Goal: Submit feedback/report problem: Provide input to the site owners about the experience or issues

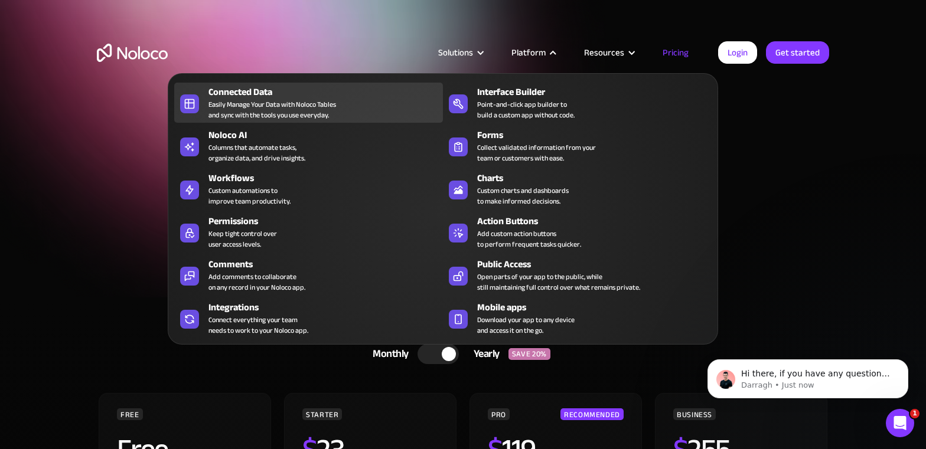
click at [239, 103] on div "Easily Manage Your Data with Noloco Tables and sync with the tools you use ever…" at bounding box center [272, 109] width 128 height 21
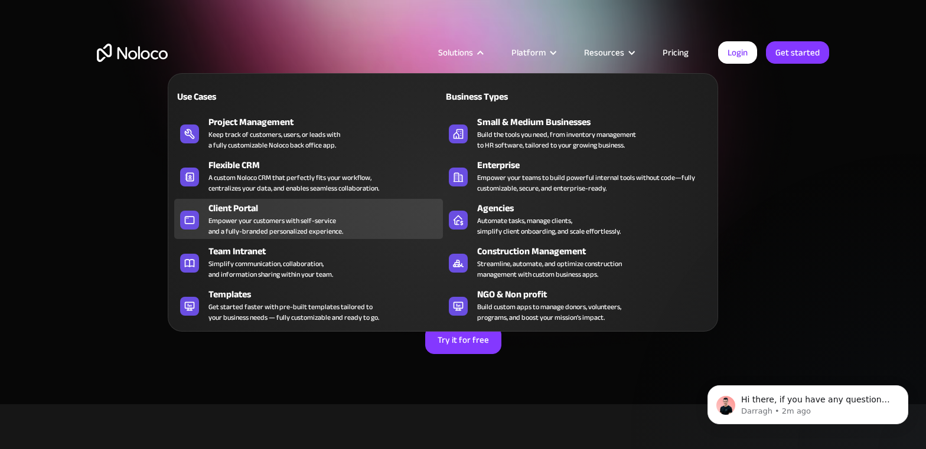
click at [242, 217] on div "Empower your customers with self-service and a fully-branded personalized exper…" at bounding box center [275, 226] width 135 height 21
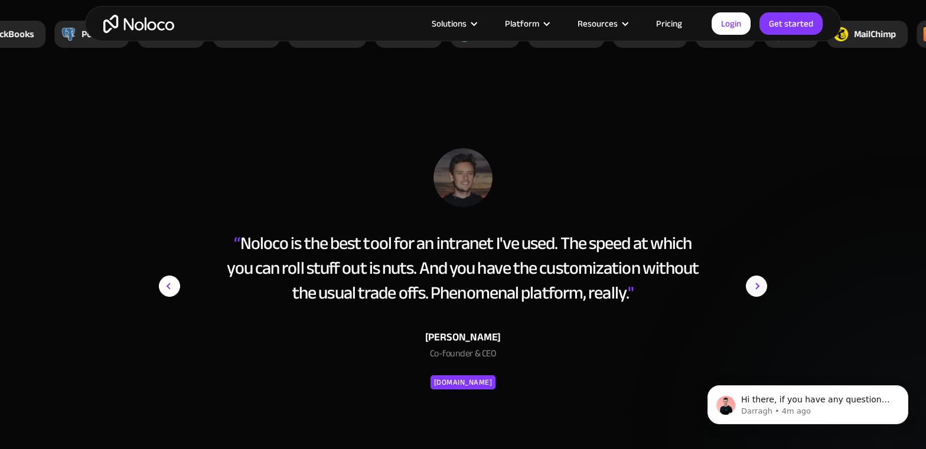
scroll to position [4727, 0]
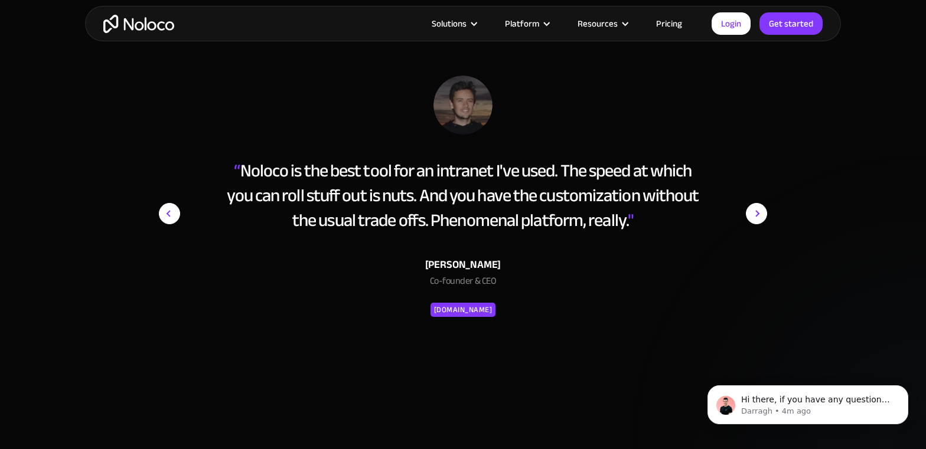
click at [758, 216] on img "next slide" at bounding box center [756, 214] width 21 height 276
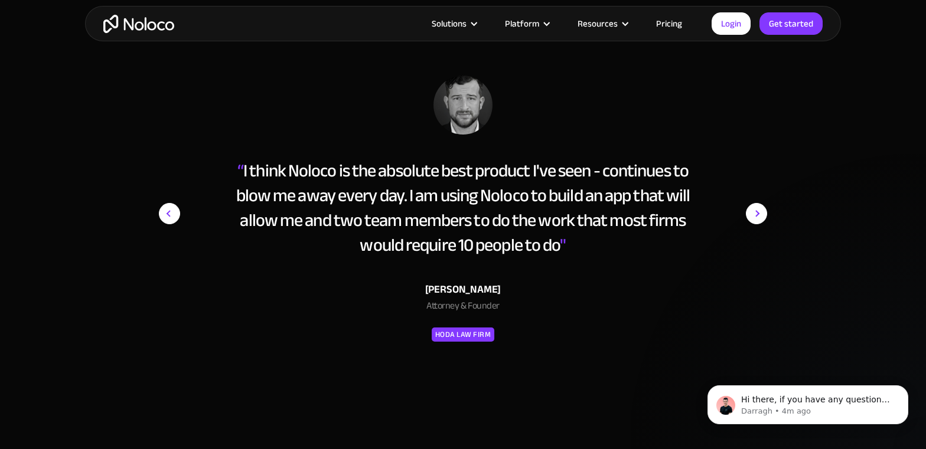
click at [758, 215] on img "next slide" at bounding box center [756, 214] width 21 height 276
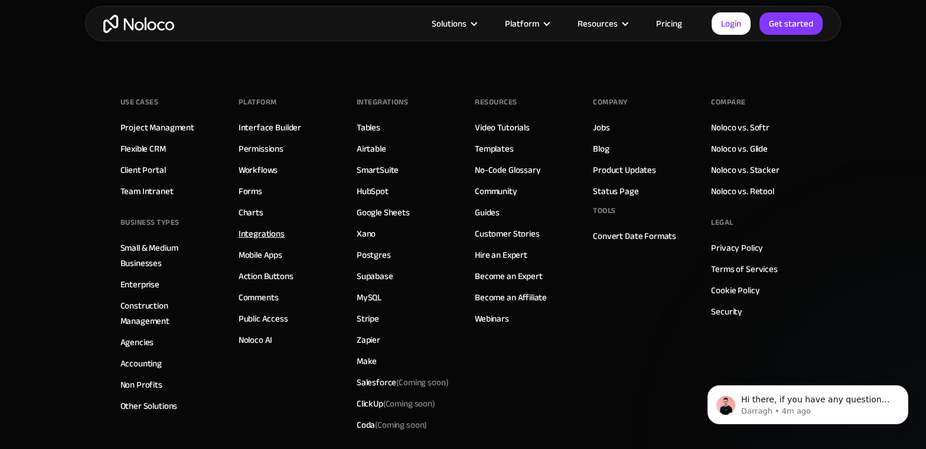
scroll to position [6565, 0]
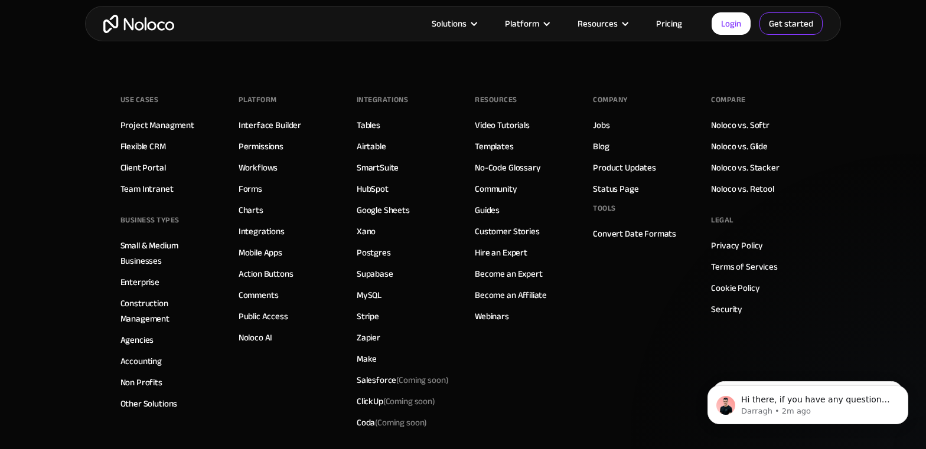
click at [0, 0] on link "Get started" at bounding box center [0, 0] width 0 height 0
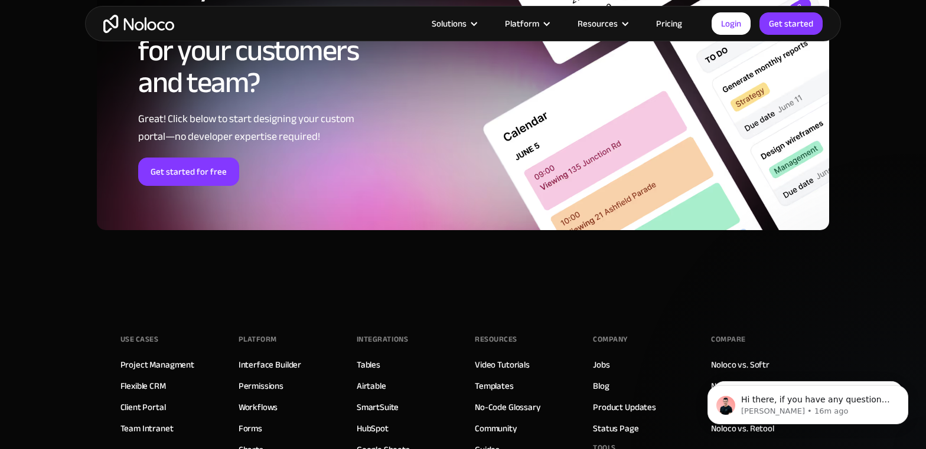
scroll to position [6310, 0]
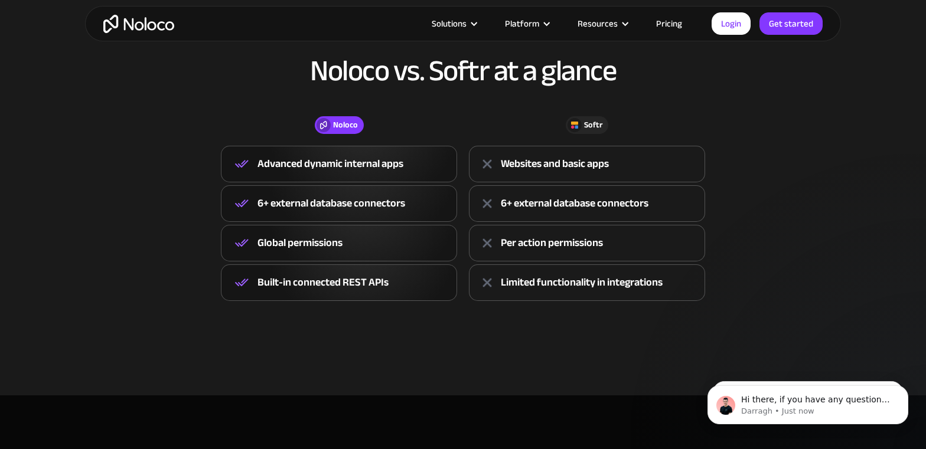
scroll to position [439, 0]
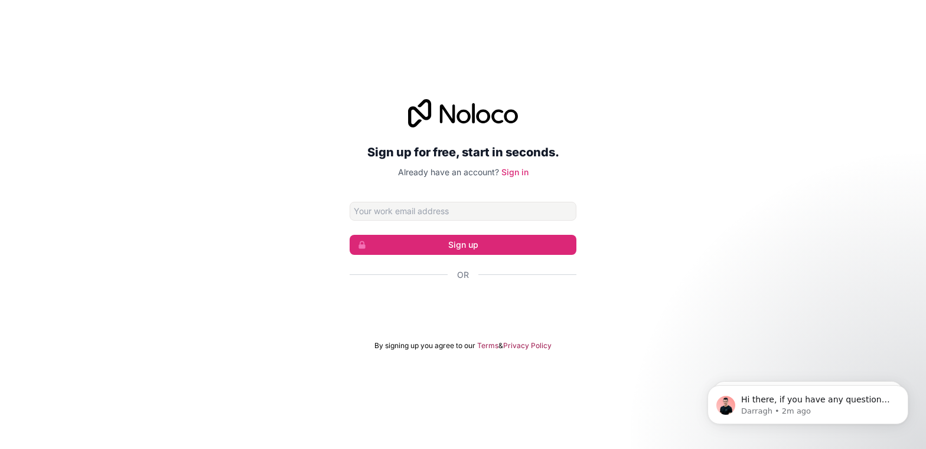
click at [385, 215] on input "Email address" at bounding box center [463, 211] width 227 height 19
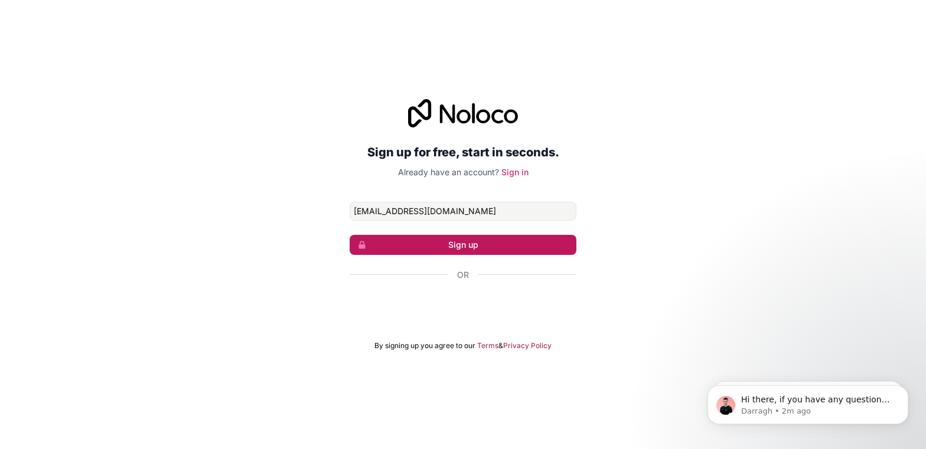
type input "[EMAIL_ADDRESS][DOMAIN_NAME]"
click at [490, 244] on button "Sign up" at bounding box center [463, 245] width 227 height 20
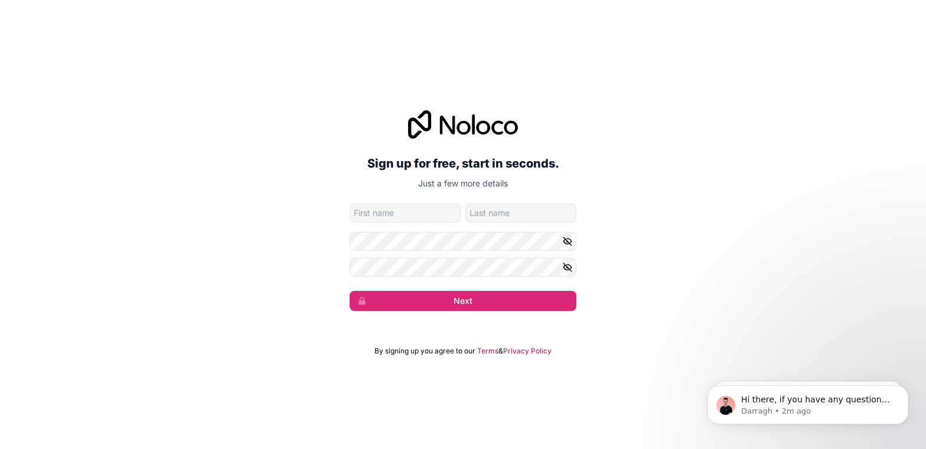
click at [393, 214] on input "given-name" at bounding box center [405, 213] width 111 height 19
type input "Tecnico"
click at [497, 216] on input "family-name" at bounding box center [520, 213] width 111 height 19
type input "CdN"
click at [567, 241] on icon "button" at bounding box center [567, 241] width 8 height 8
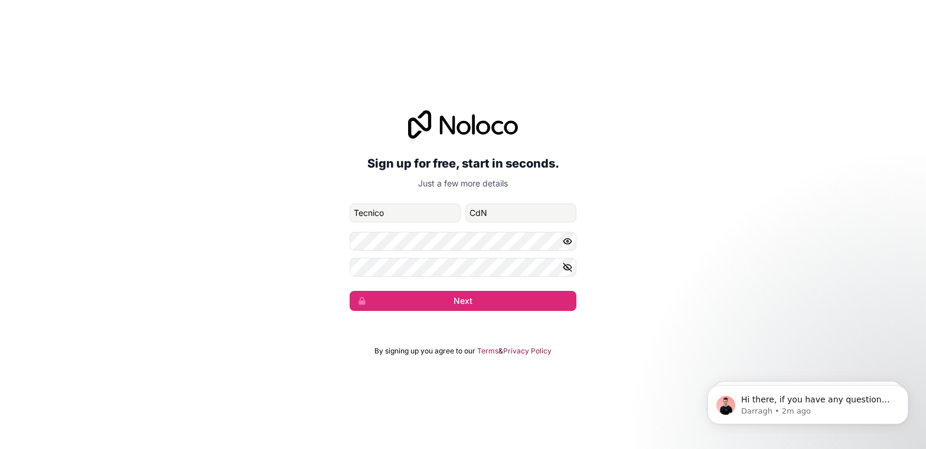
click at [568, 240] on icon "button" at bounding box center [568, 241] width 2 height 2
click at [569, 269] on icon "button" at bounding box center [567, 267] width 8 height 8
click at [568, 268] on icon "button" at bounding box center [568, 267] width 2 height 2
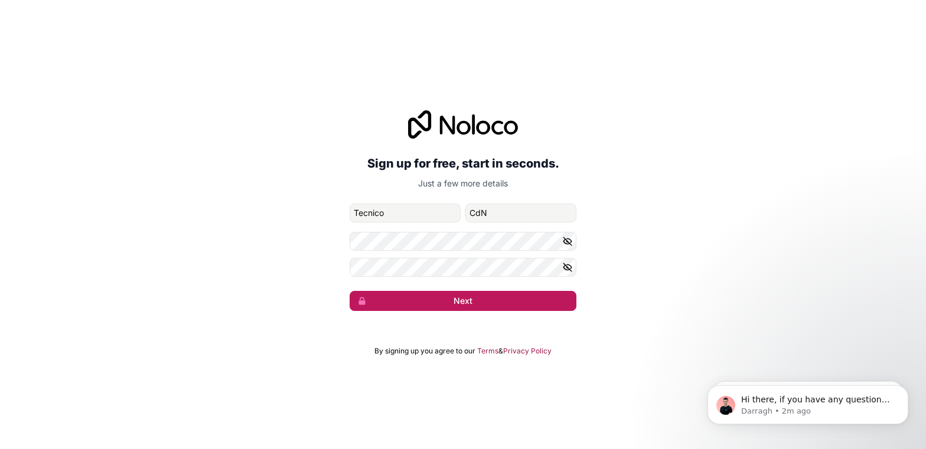
click at [509, 302] on button "Next" at bounding box center [463, 301] width 227 height 20
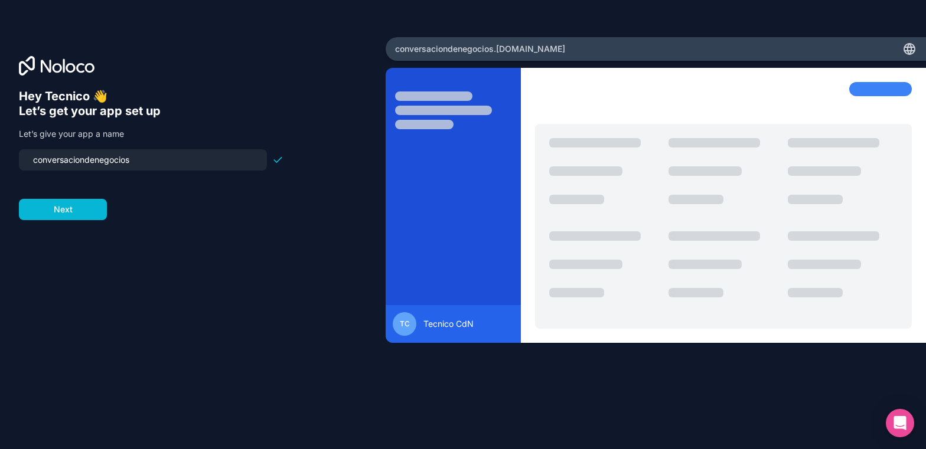
drag, startPoint x: 154, startPoint y: 160, endPoint x: 27, endPoint y: 158, distance: 126.4
click at [27, 158] on input "conversaciondenegocios" at bounding box center [143, 160] width 234 height 17
click at [34, 159] on input "noteninja" at bounding box center [143, 160] width 234 height 17
type input "noteninja"
click at [58, 211] on button "Next" at bounding box center [63, 209] width 88 height 21
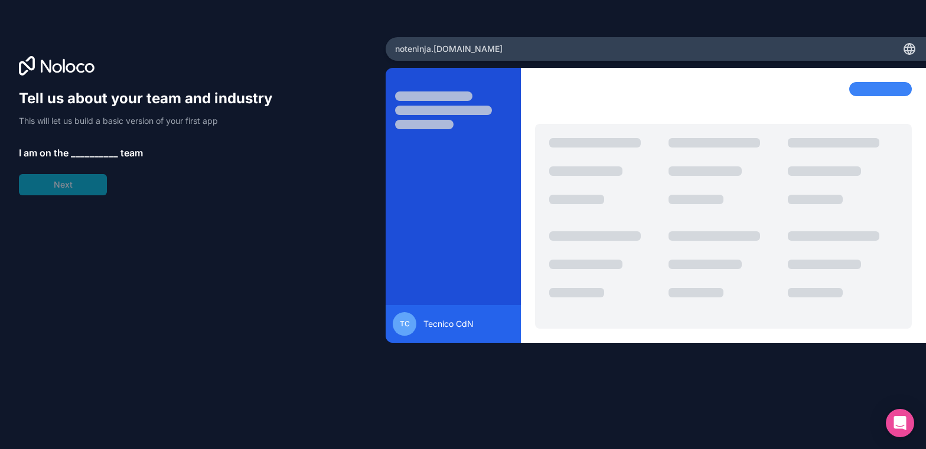
click at [82, 152] on span "__________" at bounding box center [94, 153] width 47 height 14
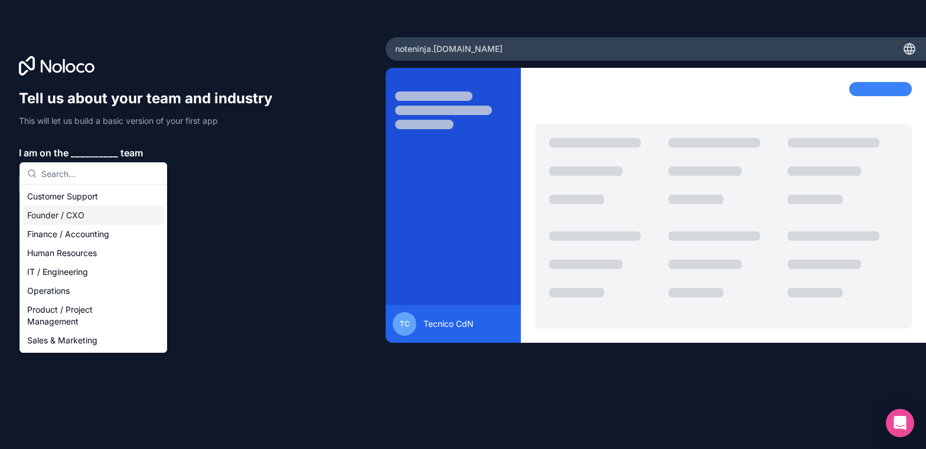
click at [77, 216] on div "Founder / CXO" at bounding box center [93, 215] width 142 height 19
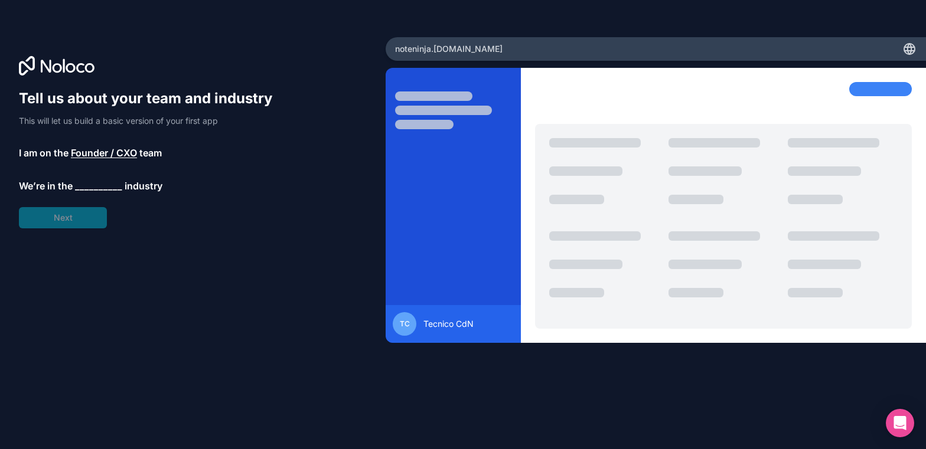
click at [85, 185] on span "__________" at bounding box center [98, 186] width 47 height 14
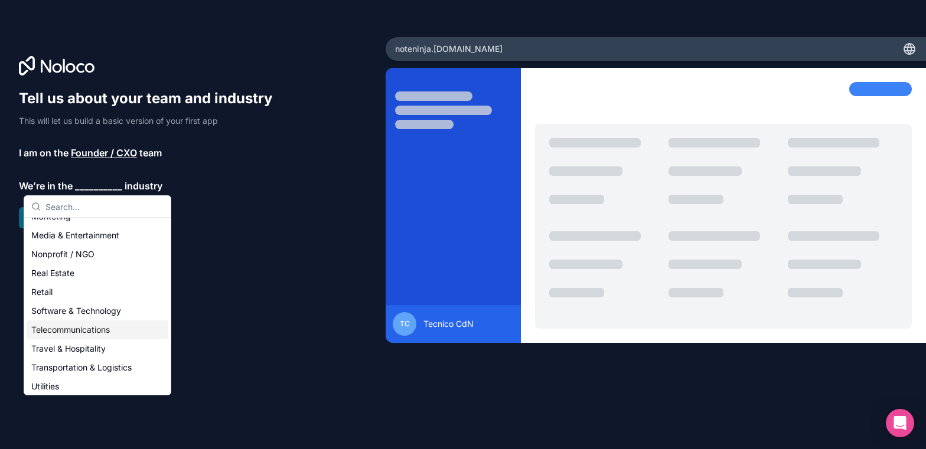
scroll to position [243, 0]
click at [56, 317] on div "Marketing" at bounding box center [98, 313] width 142 height 19
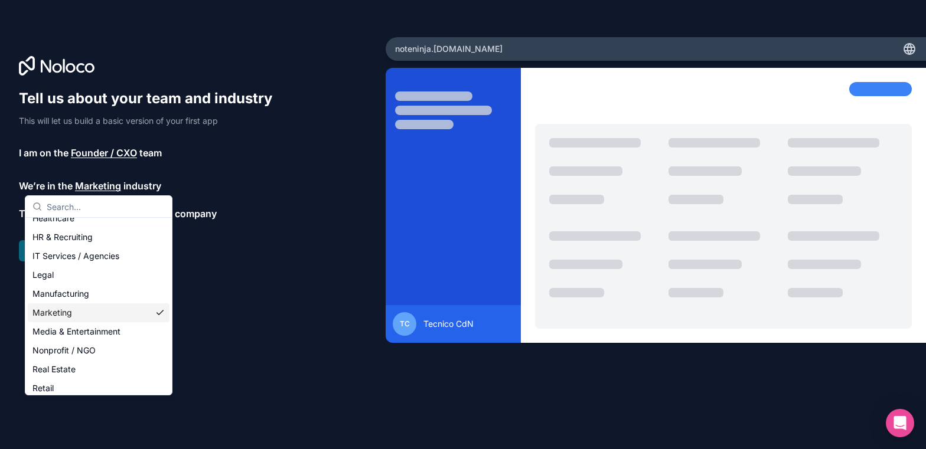
scroll to position [106, 0]
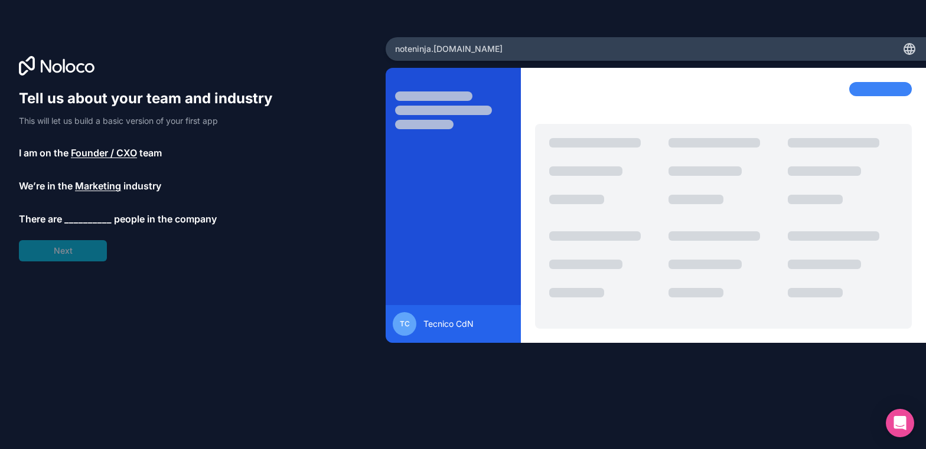
click at [86, 217] on span "__________" at bounding box center [87, 219] width 47 height 14
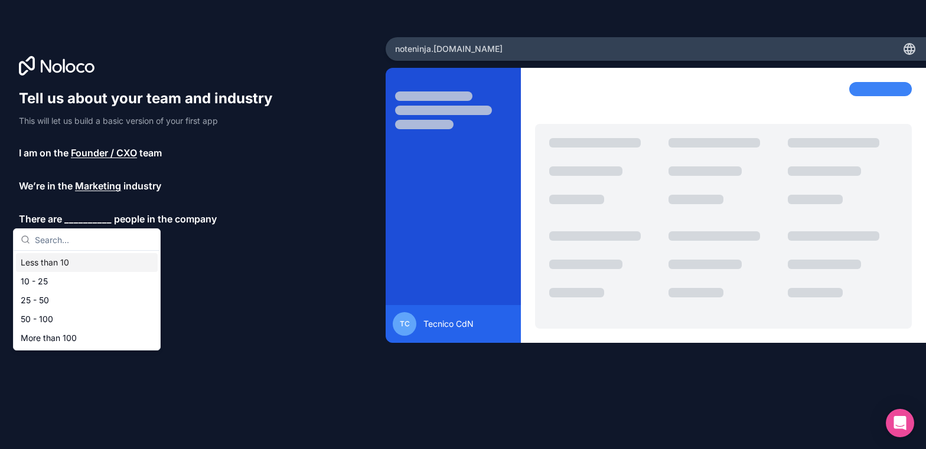
click at [82, 263] on div "Less than 10" at bounding box center [87, 262] width 142 height 19
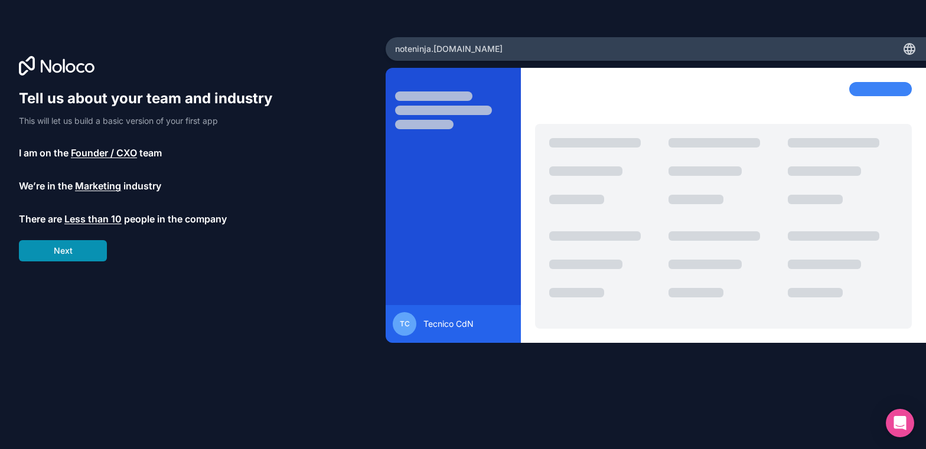
click at [76, 253] on button "Next" at bounding box center [63, 250] width 88 height 21
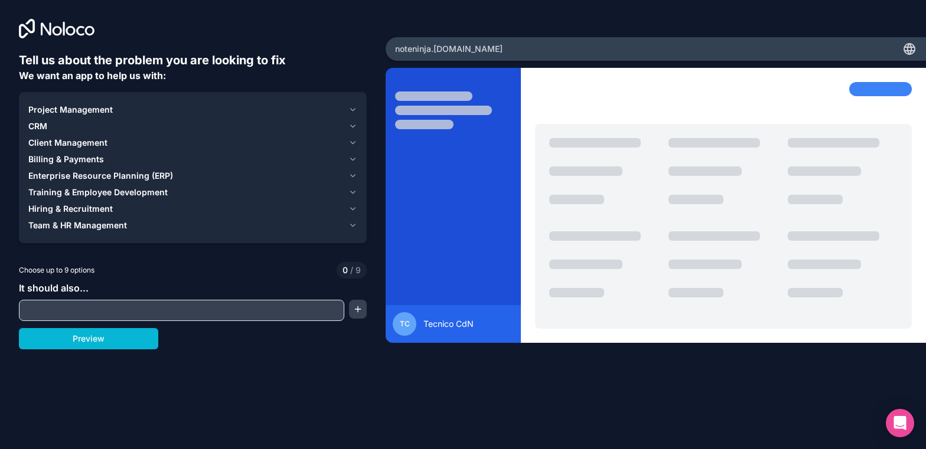
click at [355, 311] on button "button" at bounding box center [358, 309] width 18 height 19
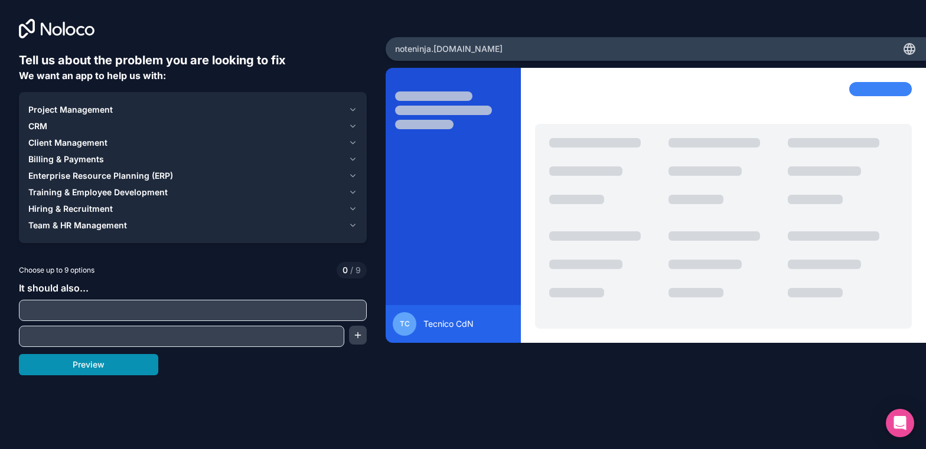
click at [109, 363] on button "Preview" at bounding box center [88, 364] width 139 height 21
click at [84, 313] on input "text" at bounding box center [193, 310] width 342 height 17
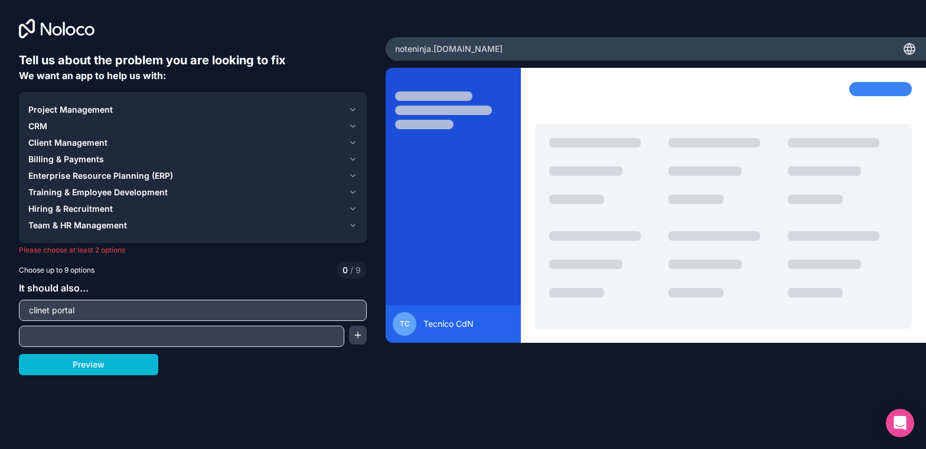
click at [41, 313] on input "clinet portal" at bounding box center [193, 310] width 342 height 17
type input "client portal"
click at [50, 336] on input "text" at bounding box center [182, 336] width 320 height 17
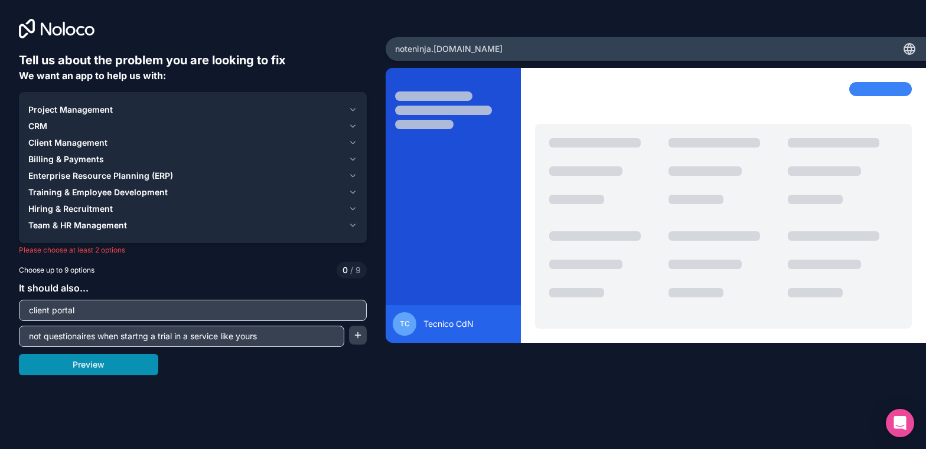
click at [87, 366] on button "Preview" at bounding box center [88, 364] width 139 height 21
click at [88, 366] on button "Preview" at bounding box center [88, 364] width 139 height 21
drag, startPoint x: 176, startPoint y: 338, endPoint x: 304, endPoint y: 337, distance: 127.6
click at [306, 337] on input "not questionaires when startng a trial in a service like yours" at bounding box center [182, 336] width 320 height 17
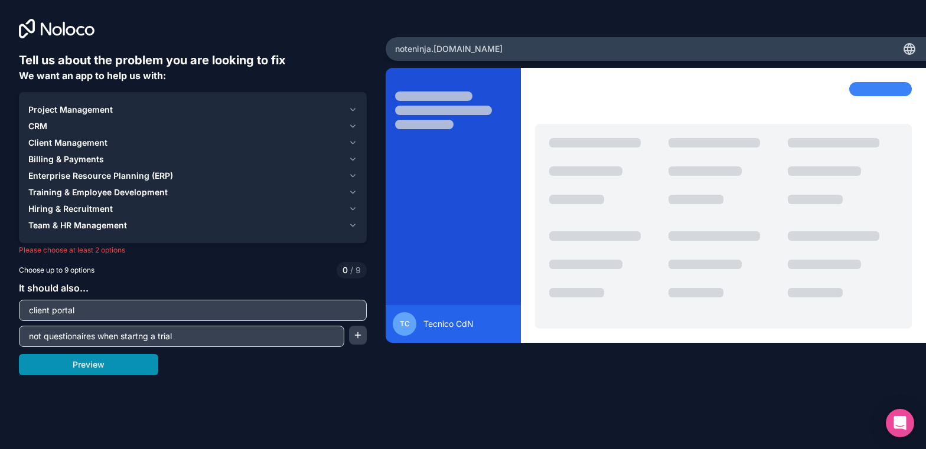
click at [139, 365] on button "Preview" at bounding box center [88, 364] width 139 height 21
drag, startPoint x: 98, startPoint y: 338, endPoint x: 227, endPoint y: 338, distance: 128.8
click at [227, 338] on input "not questionaires when startng a trial" at bounding box center [182, 336] width 320 height 17
type input "not questionaires"
drag, startPoint x: 151, startPoint y: 366, endPoint x: 137, endPoint y: 364, distance: 14.2
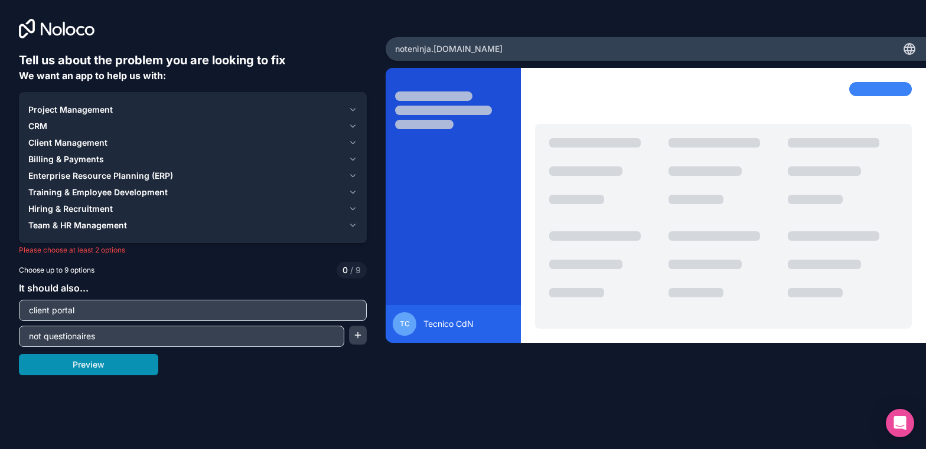
click at [151, 366] on button "Preview" at bounding box center [88, 364] width 139 height 21
click at [131, 369] on button "Preview" at bounding box center [88, 364] width 139 height 21
click at [352, 109] on icon "button" at bounding box center [352, 109] width 9 height 9
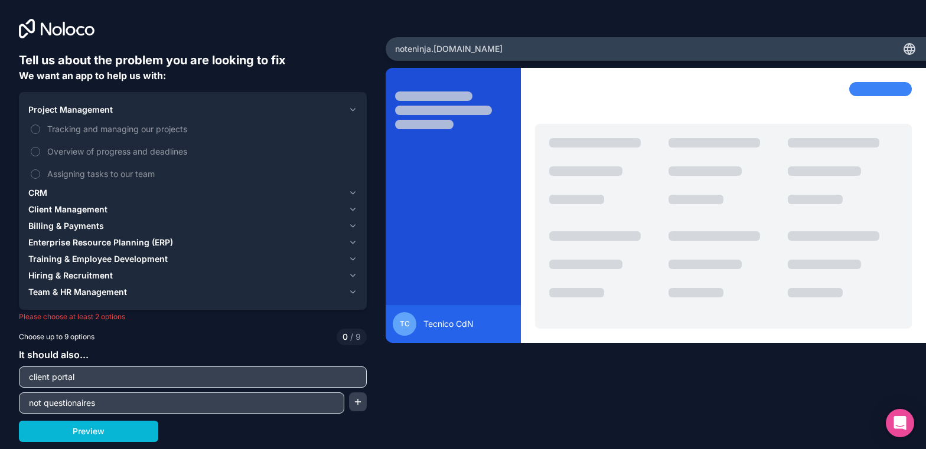
click at [353, 109] on icon "button" at bounding box center [352, 109] width 9 height 9
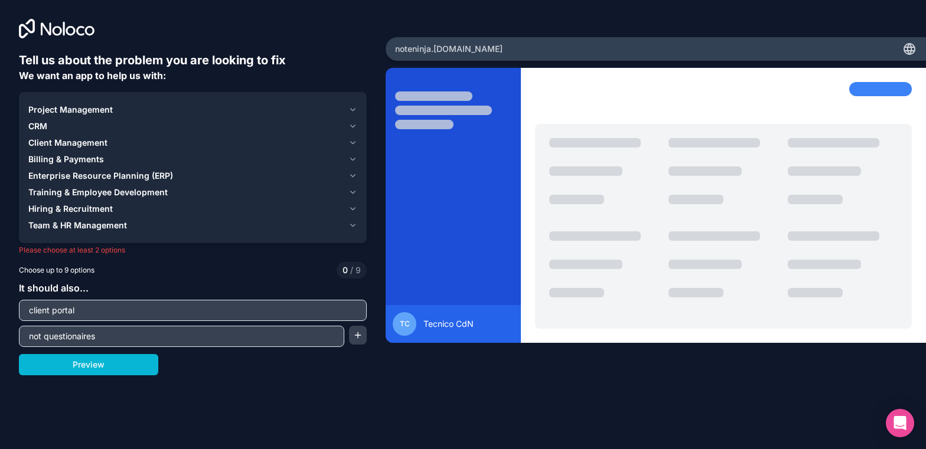
click at [354, 141] on icon "button" at bounding box center [352, 142] width 9 height 9
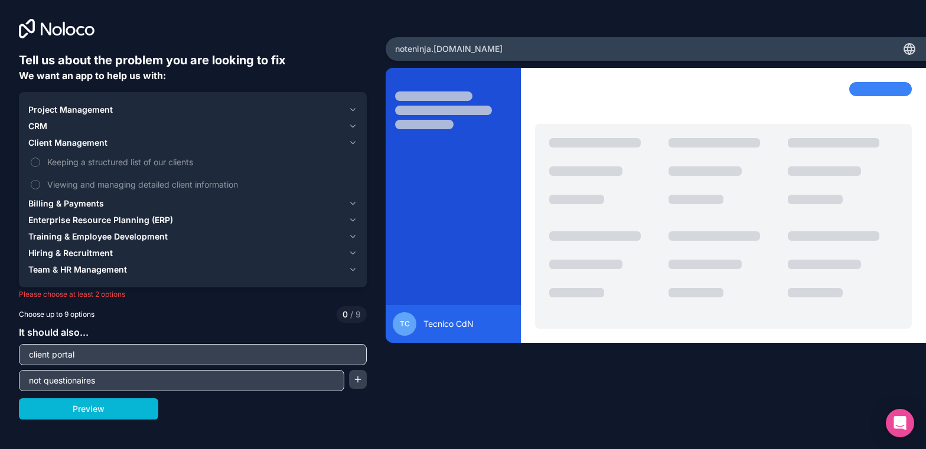
click at [354, 141] on icon "button" at bounding box center [352, 142] width 9 height 9
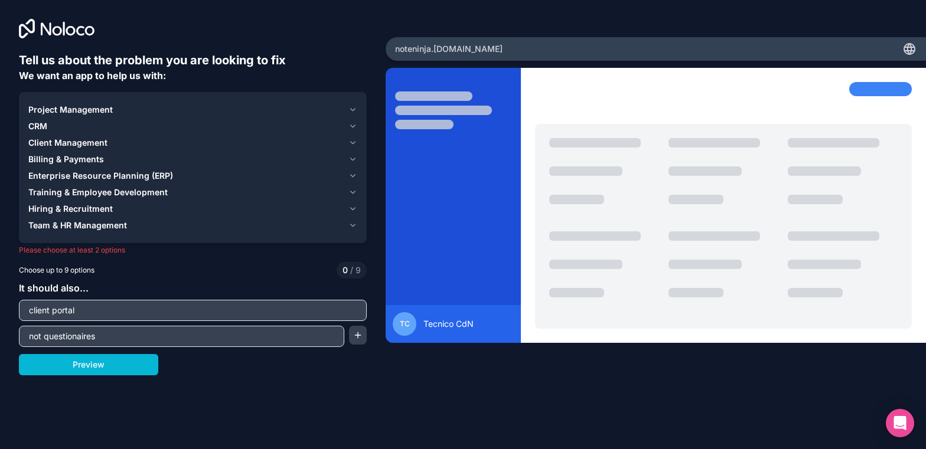
drag, startPoint x: 100, startPoint y: 311, endPoint x: 25, endPoint y: 311, distance: 75.0
click at [25, 311] on input "client portal" at bounding box center [193, 310] width 342 height 17
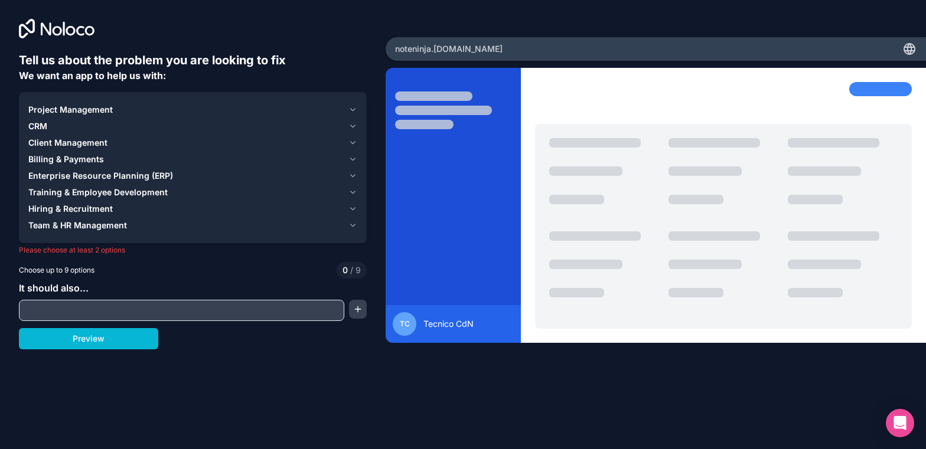
click at [353, 110] on icon "button" at bounding box center [352, 109] width 9 height 9
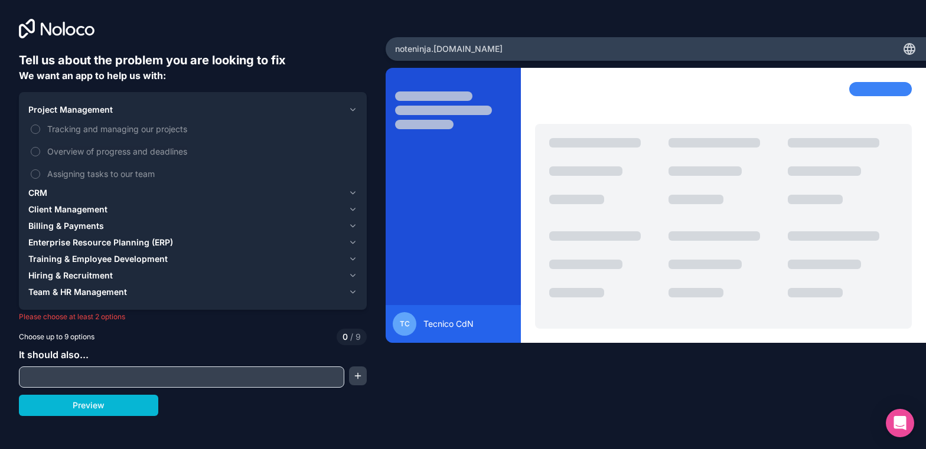
click at [354, 108] on icon "button" at bounding box center [352, 109] width 9 height 9
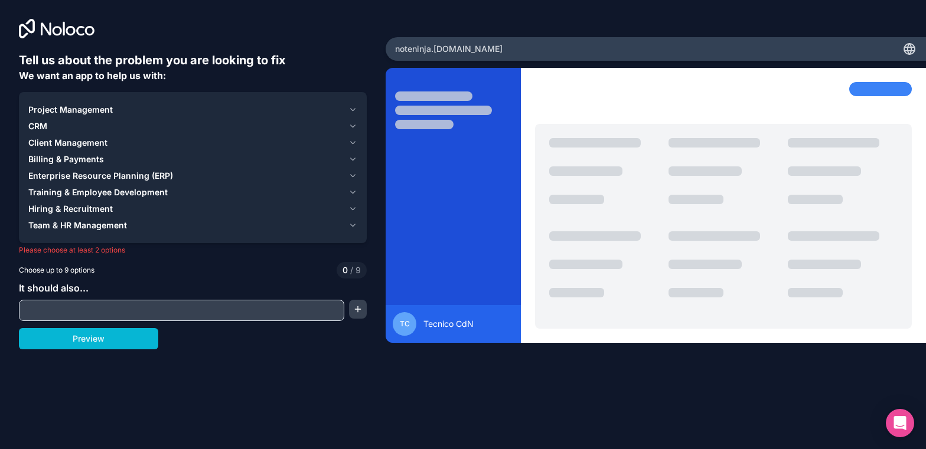
click at [354, 161] on icon "button" at bounding box center [352, 159] width 9 height 9
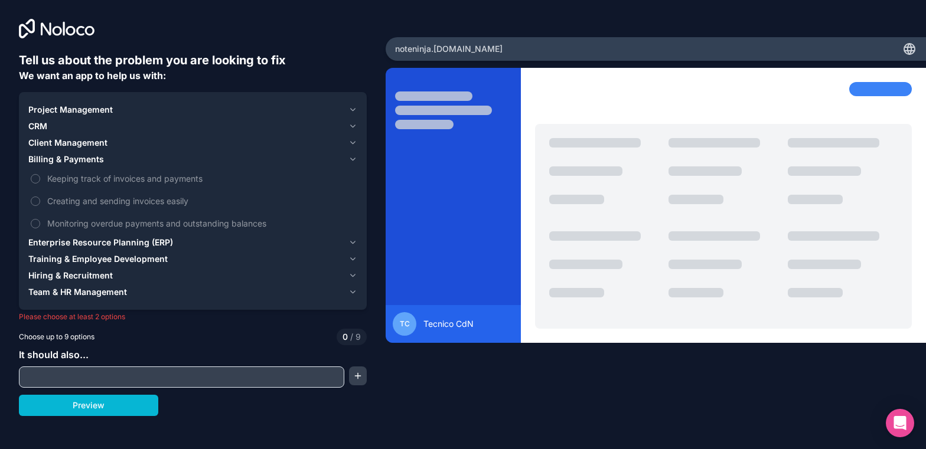
click at [354, 160] on icon "button" at bounding box center [352, 159] width 9 height 9
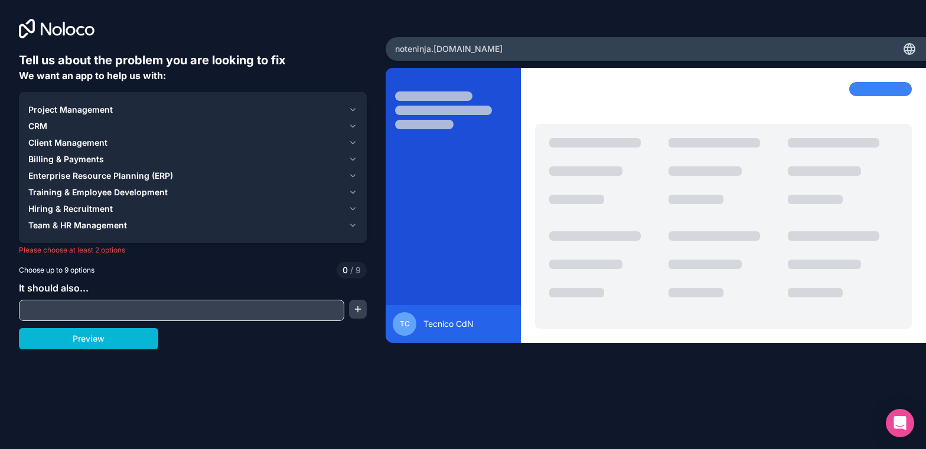
click at [351, 227] on icon "button" at bounding box center [352, 225] width 9 height 9
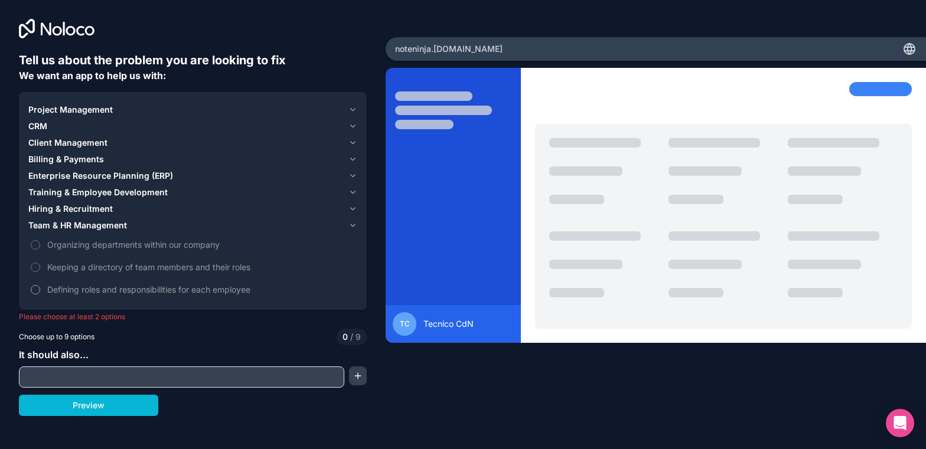
click at [97, 291] on span "Defining roles and responsibilities for each employee" at bounding box center [201, 289] width 308 height 12
click at [40, 291] on button "Defining roles and responsibilities for each employee" at bounding box center [35, 289] width 9 height 9
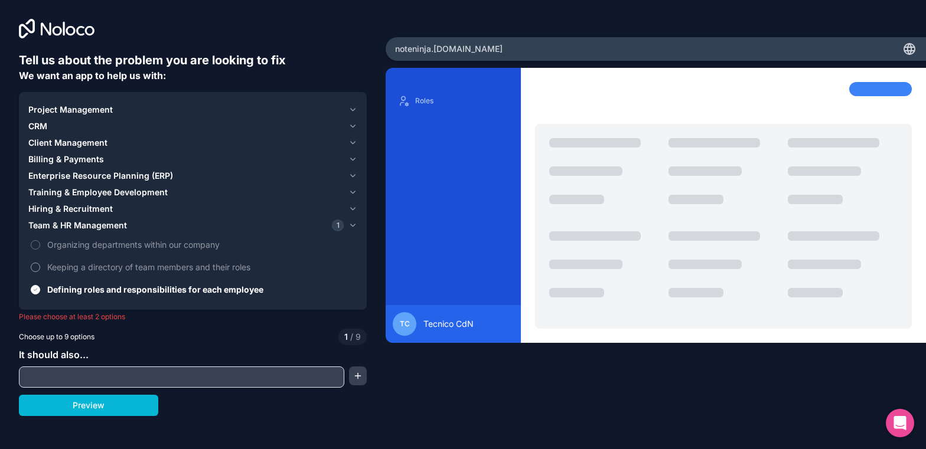
click at [83, 265] on span "Keeping a directory of team members and their roles" at bounding box center [201, 267] width 308 height 12
click at [40, 265] on button "Keeping a directory of team members and their roles" at bounding box center [35, 267] width 9 height 9
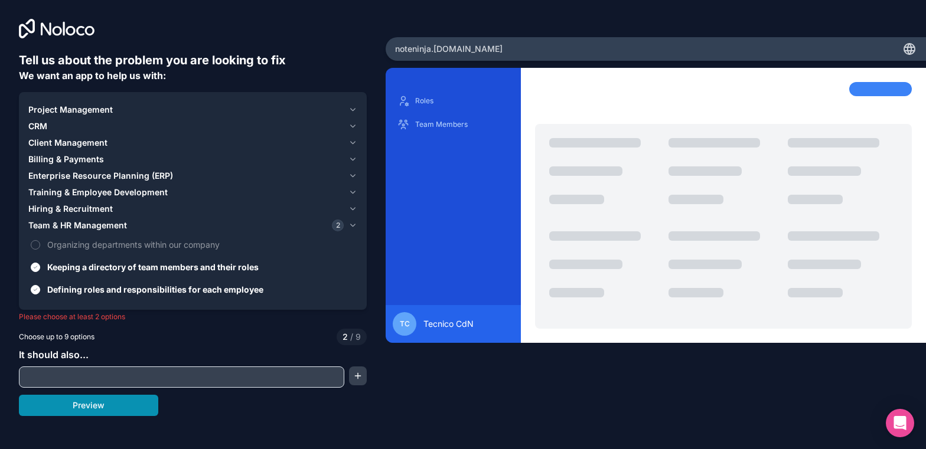
click at [84, 408] on button "Preview" at bounding box center [88, 405] width 139 height 21
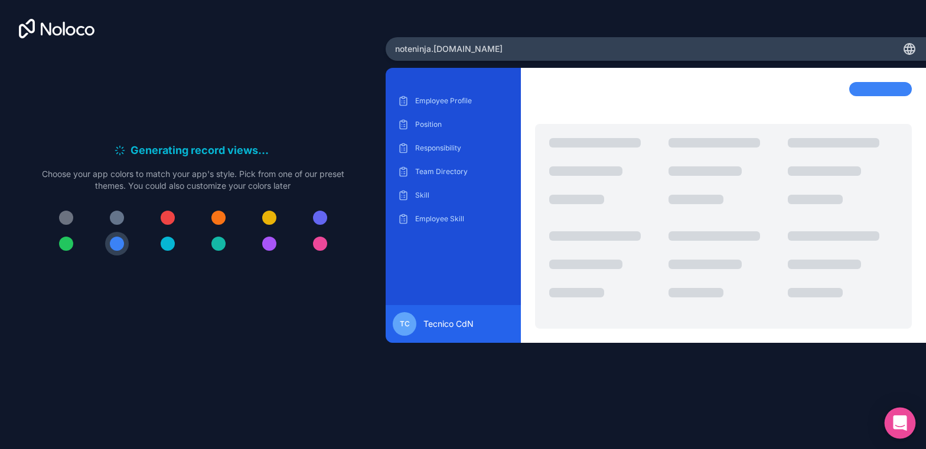
click at [905, 425] on icon "Open Intercom Messenger" at bounding box center [900, 423] width 14 height 15
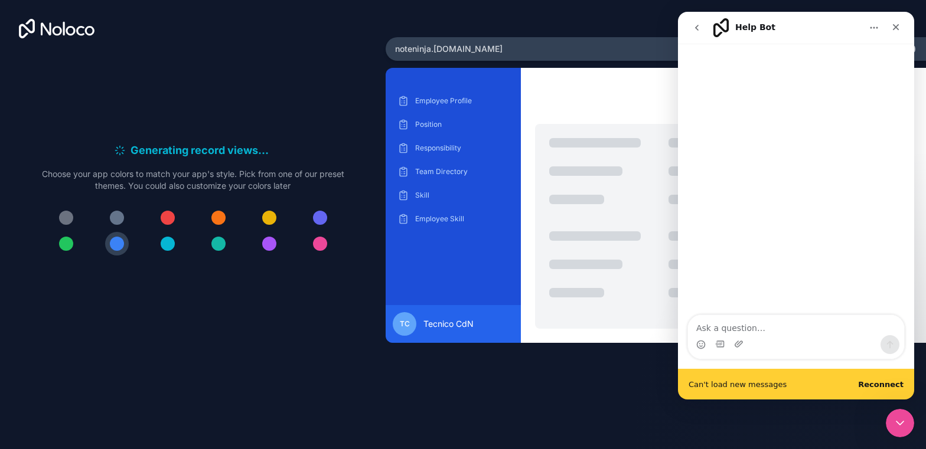
click at [721, 327] on textarea "Ask a question…" at bounding box center [796, 325] width 216 height 20
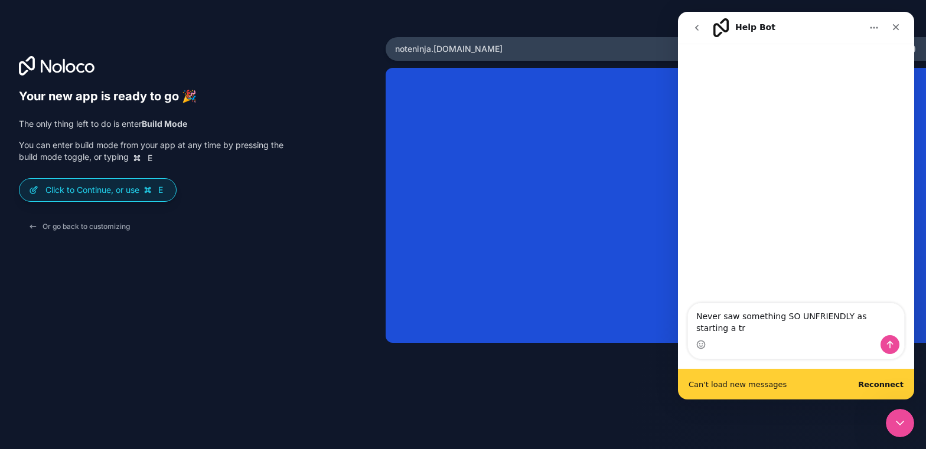
scroll to position [10, 0]
type textarea "Never saw something SO UNFRIENDLY as starting a trial period. NEVER:"
drag, startPoint x: 891, startPoint y: 348, endPoint x: 883, endPoint y: 349, distance: 7.8
click at [891, 347] on icon "Send a message…" at bounding box center [889, 344] width 9 height 9
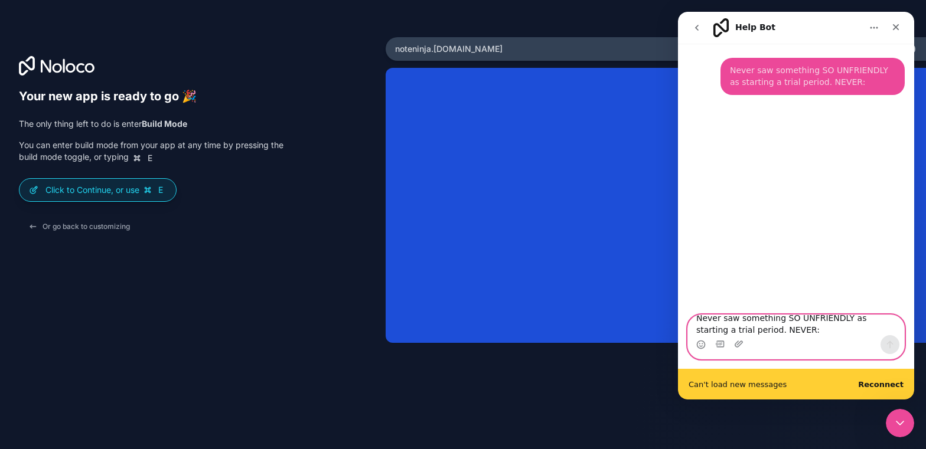
scroll to position [0, 0]
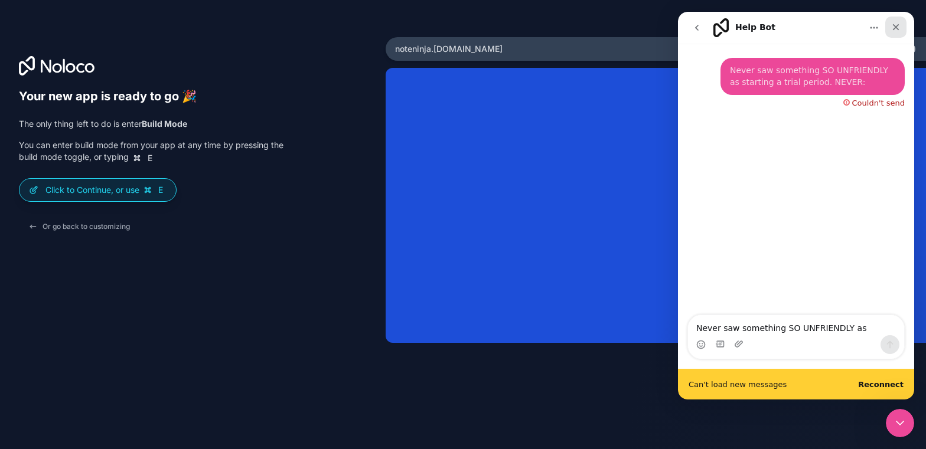
click at [898, 28] on icon "Close" at bounding box center [896, 27] width 6 height 6
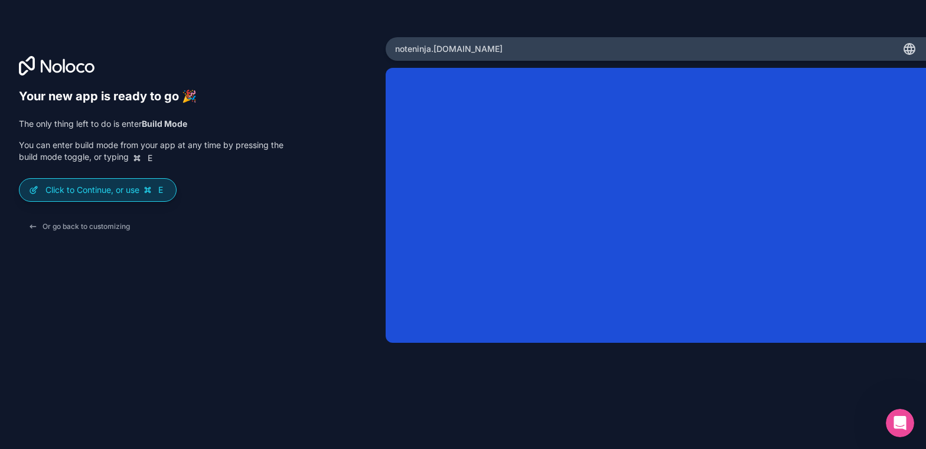
click at [86, 192] on p "Click to Continue, or use E" at bounding box center [105, 190] width 121 height 12
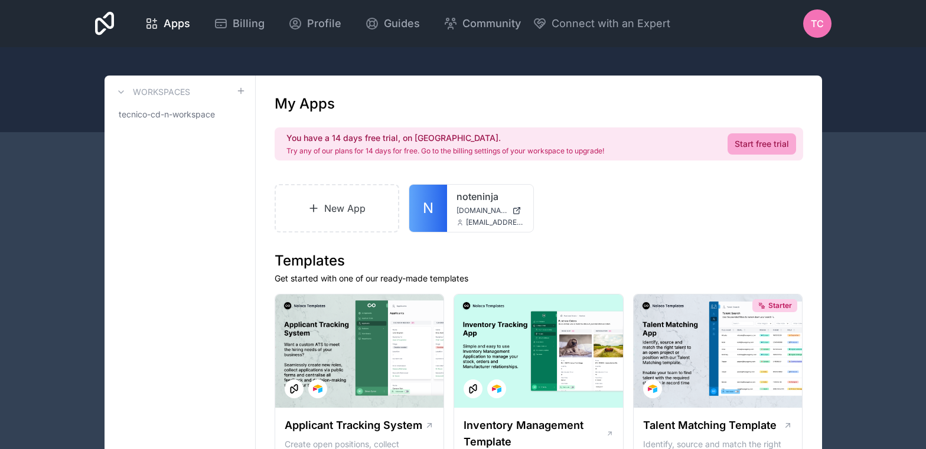
click at [115, 22] on icon at bounding box center [104, 24] width 19 height 24
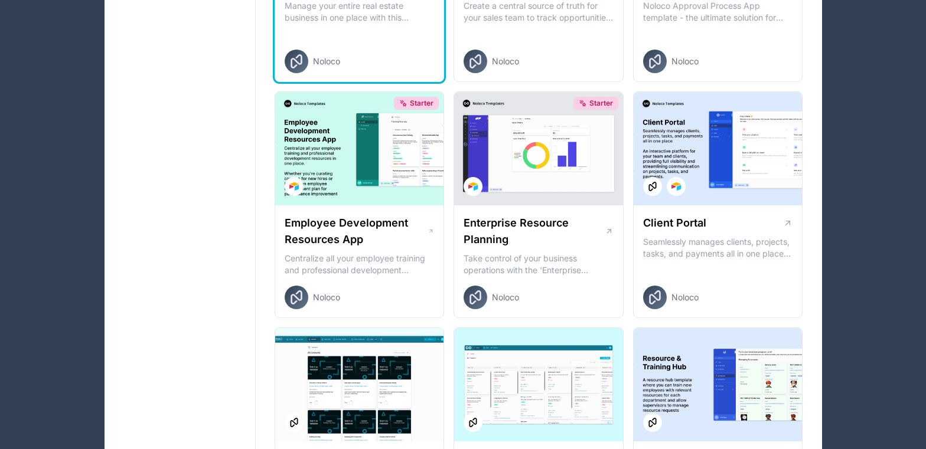
scroll to position [960, 0]
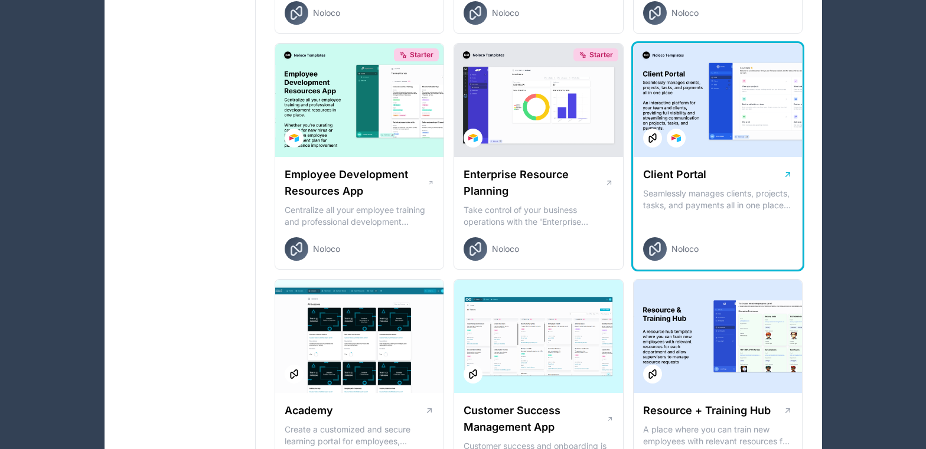
click at [701, 189] on p "Seamlessly manages clients, projects, tasks, and payments all in one place An i…" at bounding box center [718, 200] width 150 height 24
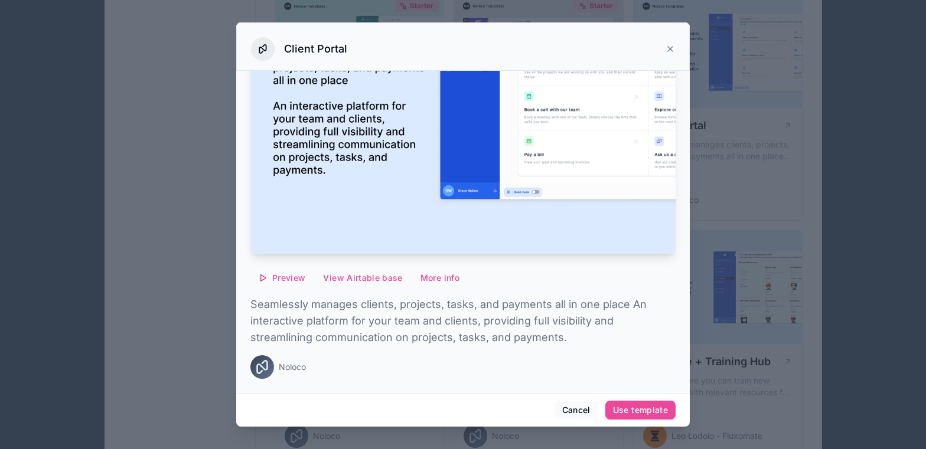
scroll to position [1018, 0]
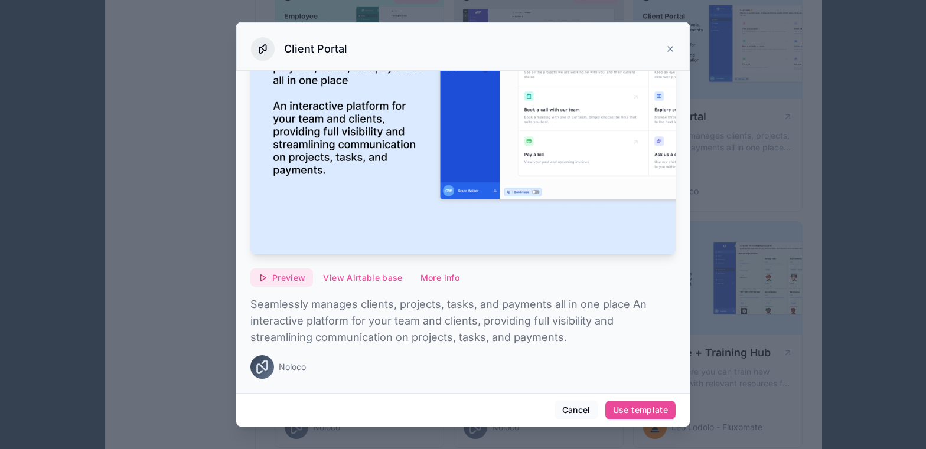
click at [287, 279] on span "Preview" at bounding box center [288, 278] width 33 height 11
click at [324, 322] on p "Seamlessly manages clients, projects, tasks, and payments all in one place An i…" at bounding box center [462, 321] width 425 height 50
click at [439, 277] on button "More info" at bounding box center [440, 278] width 54 height 19
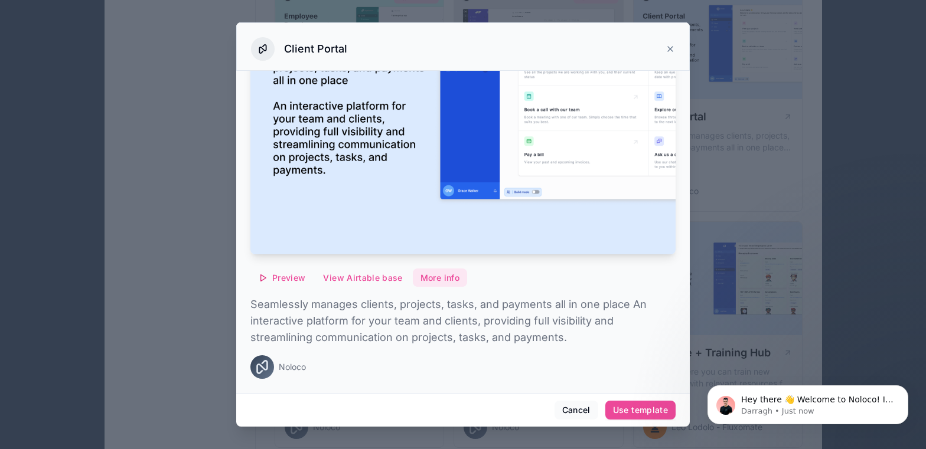
scroll to position [0, 0]
click at [771, 406] on p "Darragh • Just now" at bounding box center [817, 411] width 152 height 11
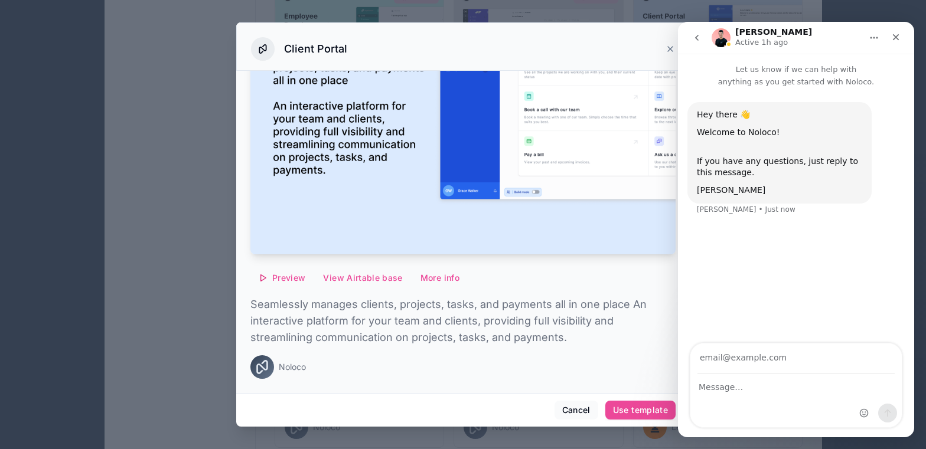
click at [725, 361] on input "Your email" at bounding box center [796, 359] width 197 height 30
drag, startPoint x: 765, startPoint y: 313, endPoint x: 725, endPoint y: 313, distance: 40.8
click at [765, 313] on div "Hey there 👋 Welcome to Noloco! If you have any questions, just reply to this me…" at bounding box center [796, 216] width 236 height 257
click at [725, 359] on input "Your email" at bounding box center [796, 359] width 197 height 30
click at [732, 361] on input "Your email" at bounding box center [796, 359] width 197 height 30
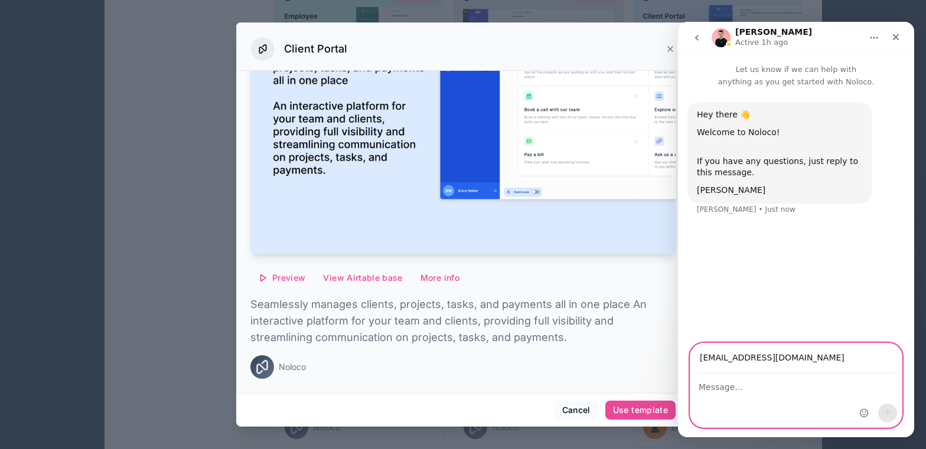
type input "tecnico@conversaciondenegocios.com"
click at [712, 392] on textarea "Message…" at bounding box center [795, 384] width 211 height 20
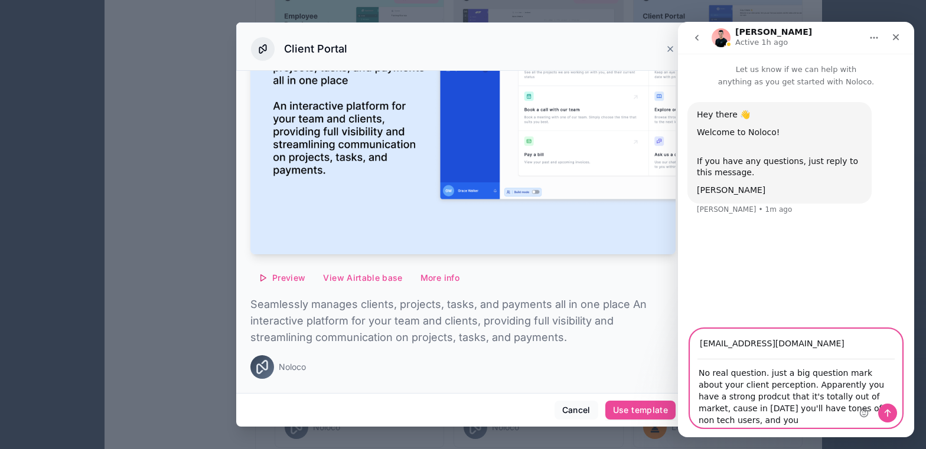
scroll to position [45, 0]
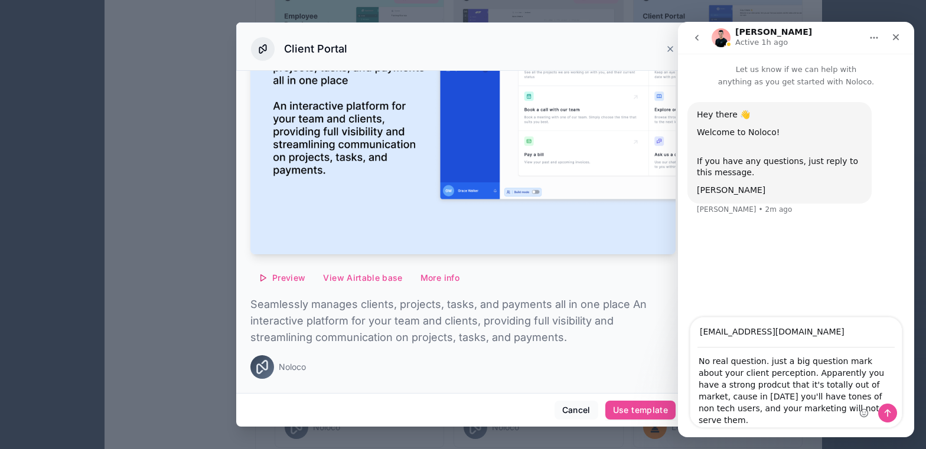
drag, startPoint x: 851, startPoint y: 377, endPoint x: 841, endPoint y: 376, distance: 10.1
drag, startPoint x: 841, startPoint y: 380, endPoint x: 700, endPoint y: 355, distance: 143.3
click at [700, 356] on textarea "No real question. just a big question mark about your client perception. Appare…" at bounding box center [795, 387] width 211 height 79
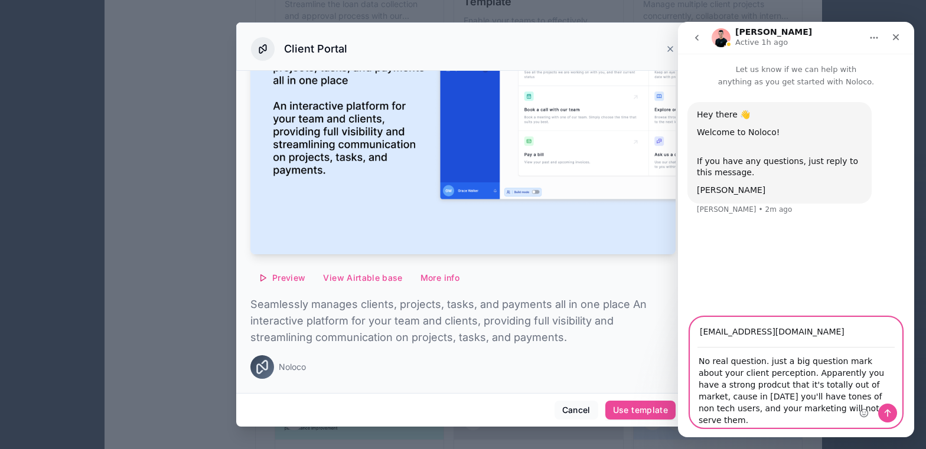
scroll to position [748, 0]
click at [779, 377] on textarea "No real question. just a big question mark about your client perception. Appare…" at bounding box center [795, 387] width 211 height 79
click at [741, 371] on textarea "No real question. just a big question mark about your client perception. Appare…" at bounding box center [795, 387] width 211 height 79
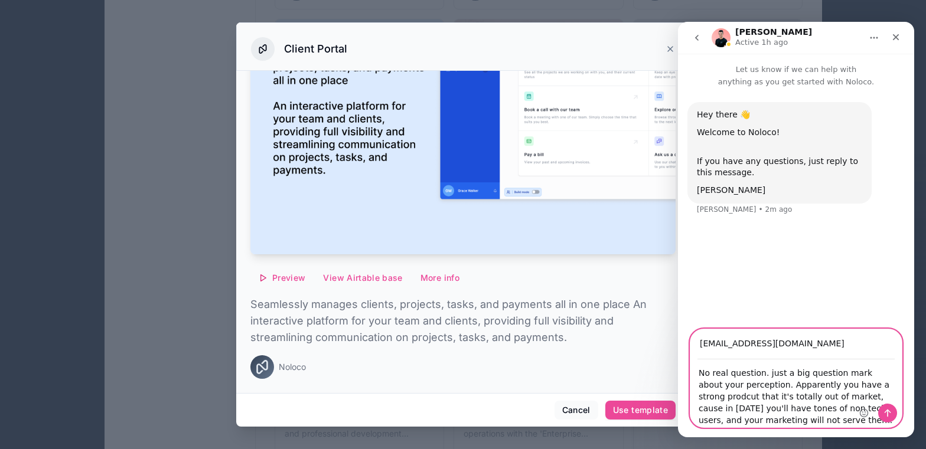
click at [758, 370] on textarea "No real question. just a big question mark about your perception. Apparently yo…" at bounding box center [795, 393] width 211 height 67
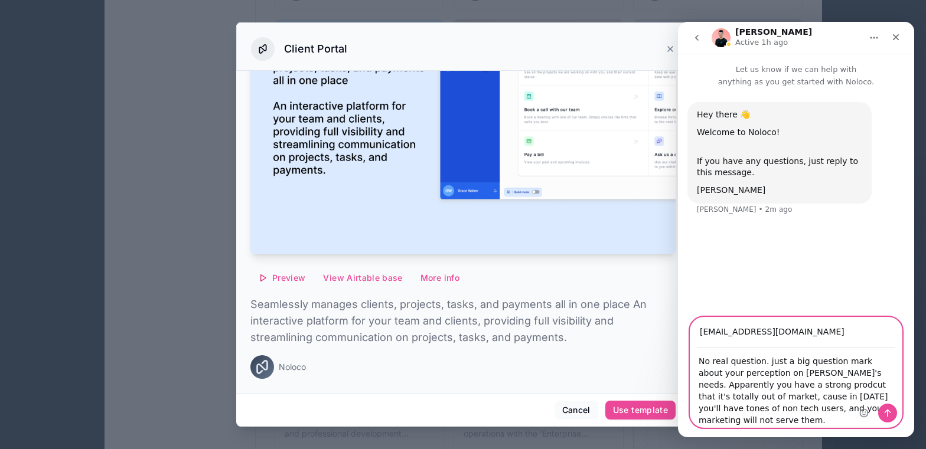
click at [786, 370] on textarea "No real question. just a big question mark about your perception on clinet's ne…" at bounding box center [795, 387] width 211 height 79
click at [698, 370] on div "Intercom messenger" at bounding box center [694, 364] width 9 height 9
drag, startPoint x: 700, startPoint y: 375, endPoint x: 718, endPoint y: 404, distance: 34.2
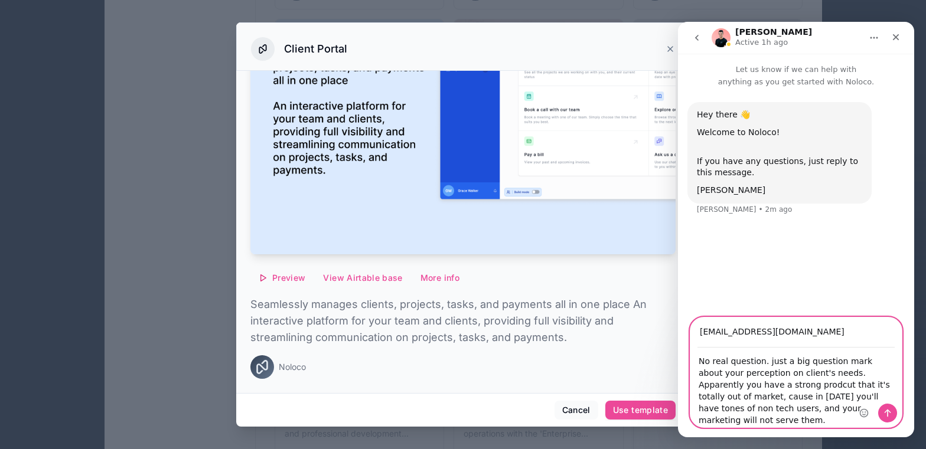
click at [718, 404] on textarea "No real question. just a big question mark about your perception on client's ne…" at bounding box center [795, 387] width 211 height 79
drag, startPoint x: 858, startPoint y: 379, endPoint x: 852, endPoint y: 379, distance: 5.9
click at [858, 379] on div "Intercom messenger" at bounding box center [878, 373] width 47 height 110
click at [854, 377] on textarea "No real question. just a big question mark about your perception on client's ne…" at bounding box center [795, 387] width 211 height 79
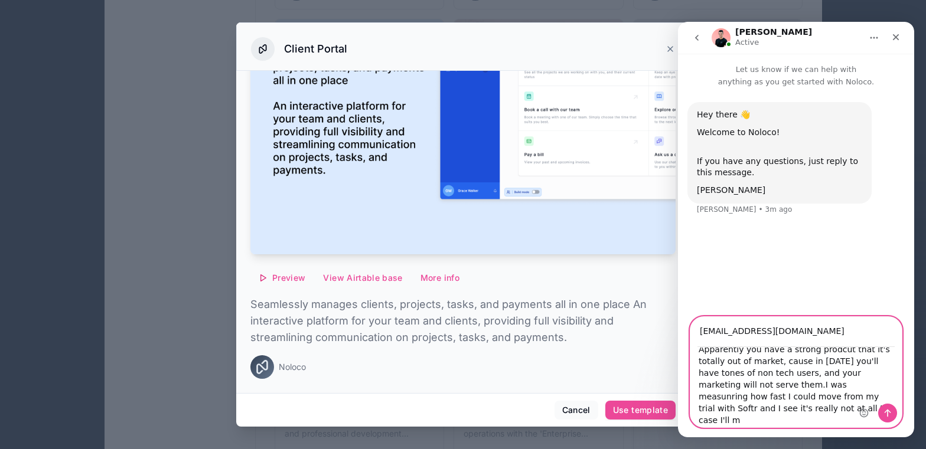
scroll to position [81, 0]
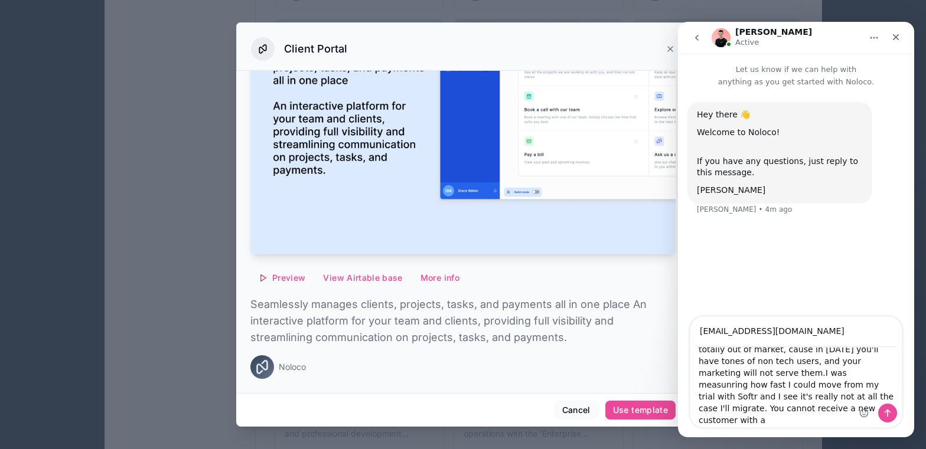
click at [891, 366] on div "Intercom messenger" at bounding box center [878, 372] width 47 height 110
click at [892, 366] on div "Intercom messenger" at bounding box center [878, 372] width 47 height 110
click at [887, 364] on div "Intercom messenger" at bounding box center [878, 372] width 47 height 110
click at [891, 366] on div "Intercom messenger" at bounding box center [878, 372] width 47 height 110
click at [875, 364] on div "Intercom messenger" at bounding box center [878, 372] width 47 height 110
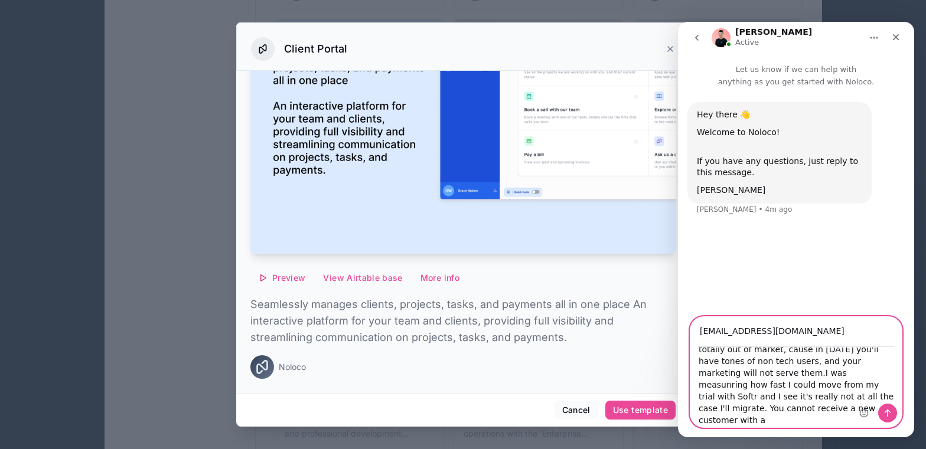
click at [849, 362] on textarea "No real question. just a big question mark about your perception on client's ne…" at bounding box center [795, 388] width 211 height 80
drag, startPoint x: 845, startPoint y: 363, endPoint x: 872, endPoint y: 362, distance: 27.2
click at [846, 363] on textarea "No real question. just a big question mark about your perception on client's ne…" at bounding box center [795, 388] width 211 height 80
click at [882, 361] on div "Intercom messenger" at bounding box center [878, 372] width 47 height 110
click at [885, 363] on div "Intercom messenger" at bounding box center [878, 372] width 47 height 110
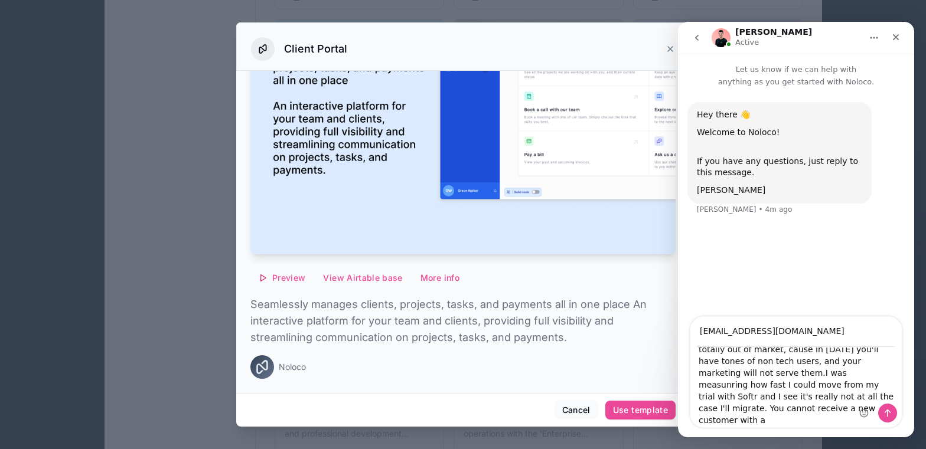
click at [892, 364] on div "Intercom messenger" at bounding box center [878, 372] width 47 height 110
drag, startPoint x: 882, startPoint y: 364, endPoint x: 874, endPoint y: 363, distance: 8.4
click at [882, 364] on div "Intercom messenger" at bounding box center [878, 372] width 47 height 110
click at [873, 363] on div "Intercom messenger" at bounding box center [878, 372] width 47 height 110
click at [849, 362] on textarea "No real question. just a big question mark about your perception on client's ne…" at bounding box center [795, 388] width 211 height 80
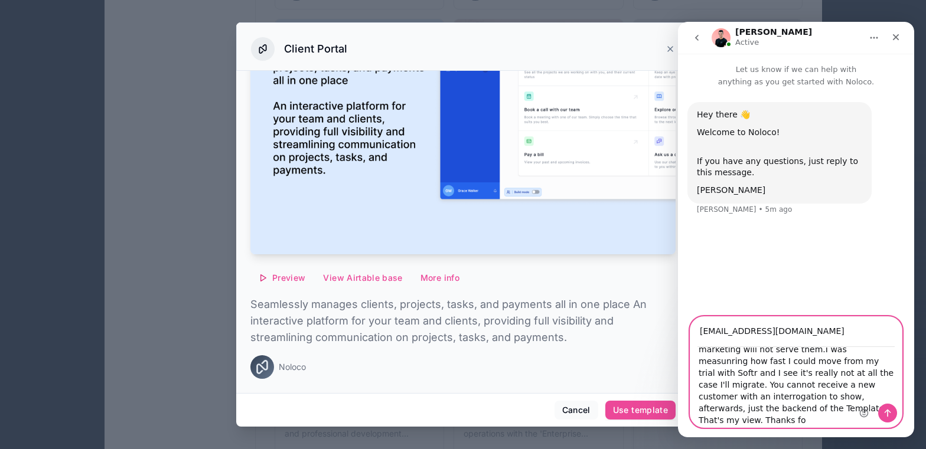
scroll to position [116, 0]
type textarea "No real question. just a big question mark about your perception on client's ne…"
click at [893, 413] on button "Send a message…" at bounding box center [887, 413] width 19 height 19
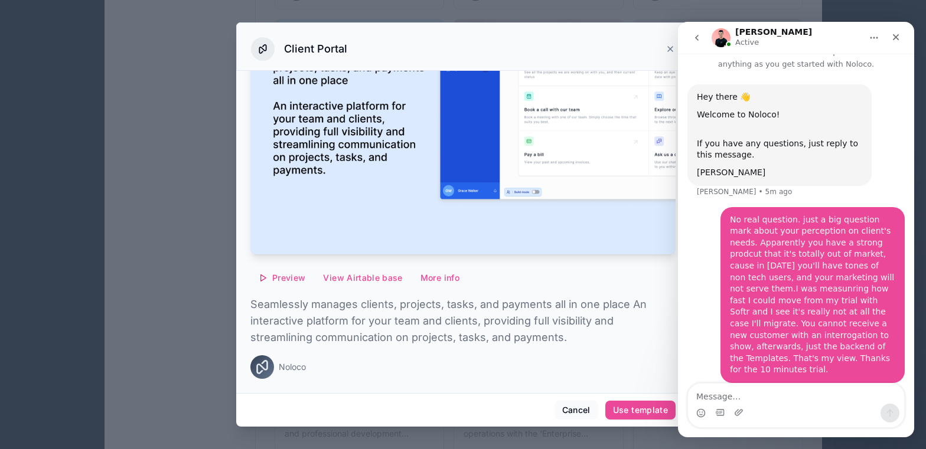
scroll to position [18, 0]
click at [897, 35] on icon "Close" at bounding box center [895, 36] width 9 height 9
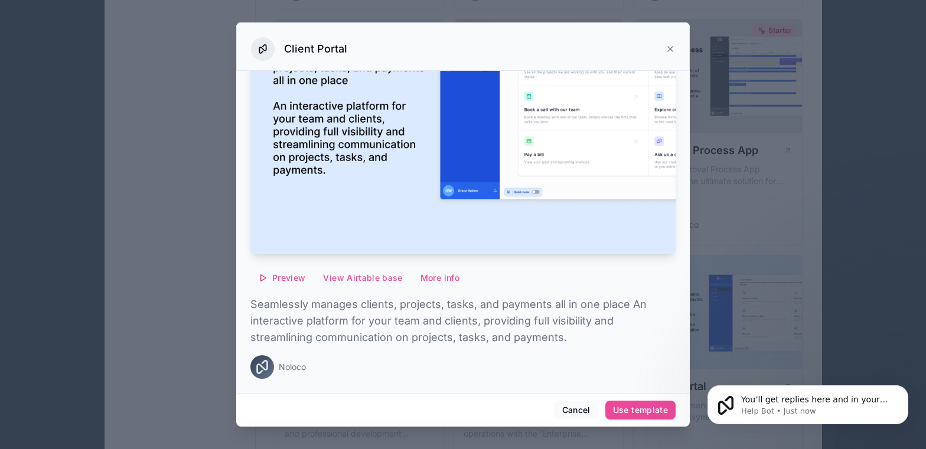
scroll to position [0, 0]
drag, startPoint x: 575, startPoint y: 410, endPoint x: 576, endPoint y: 402, distance: 8.3
click at [575, 410] on button "Cancel" at bounding box center [577, 410] width 44 height 19
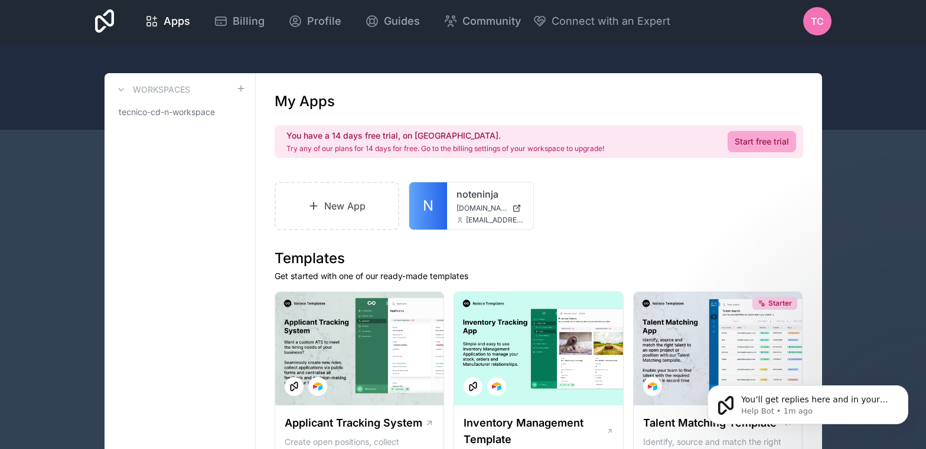
scroll to position [2, 0]
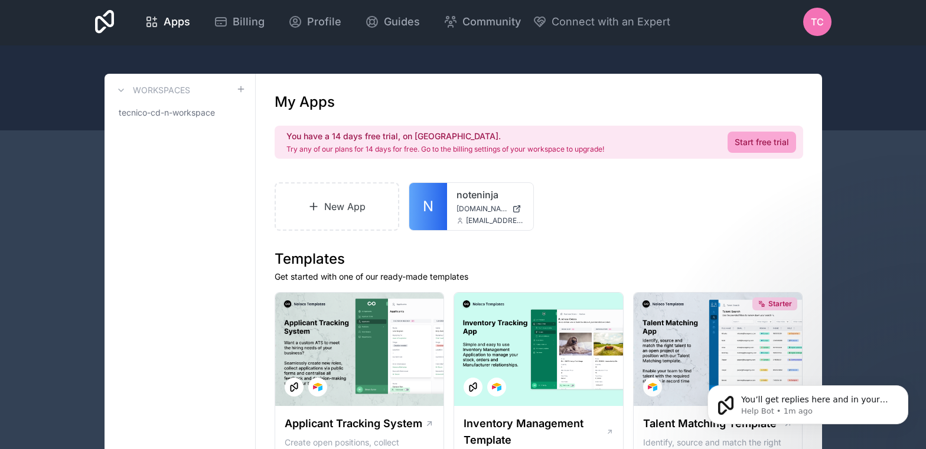
click at [816, 25] on span "TC" at bounding box center [817, 22] width 13 height 14
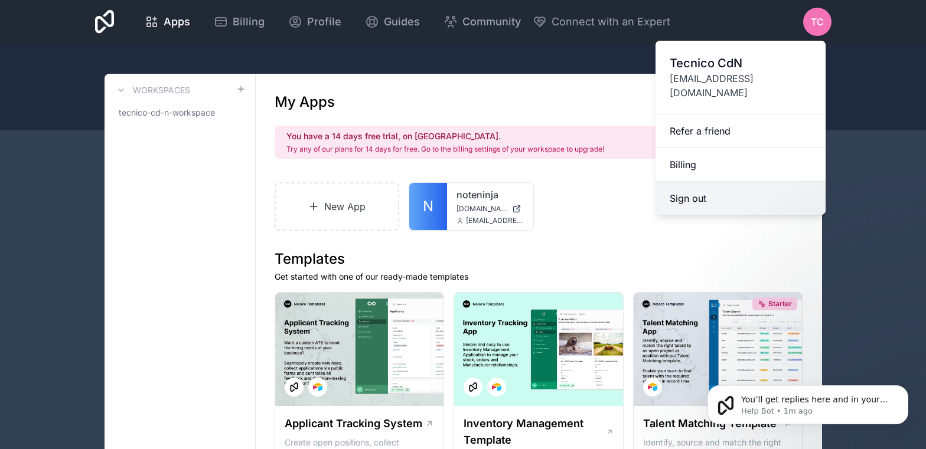
click at [700, 184] on button "Sign out" at bounding box center [741, 198] width 170 height 33
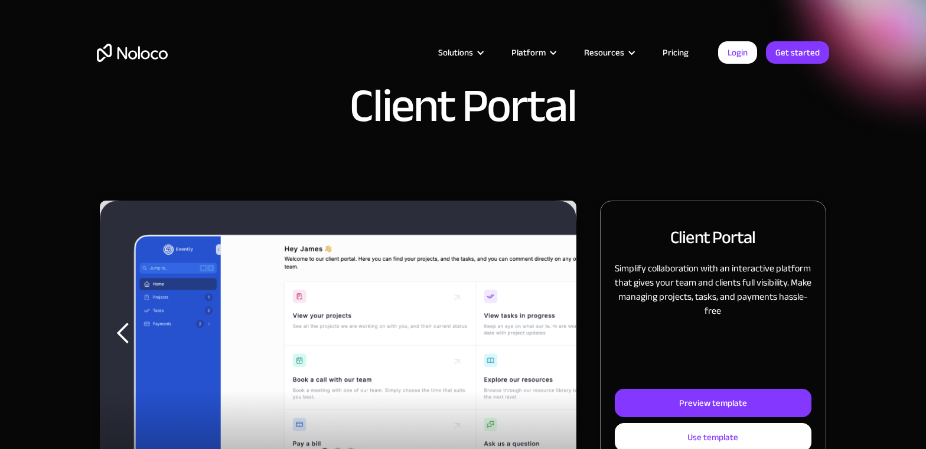
scroll to position [118, 0]
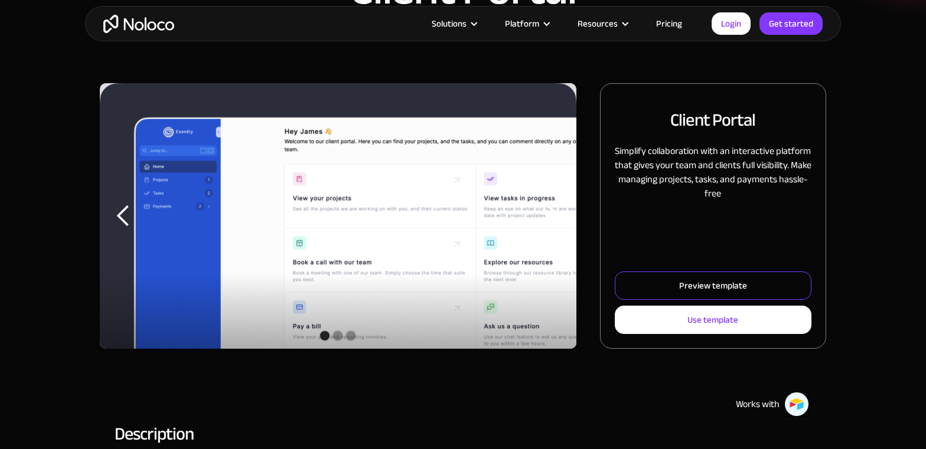
click at [711, 288] on div "Preview template" at bounding box center [713, 285] width 68 height 15
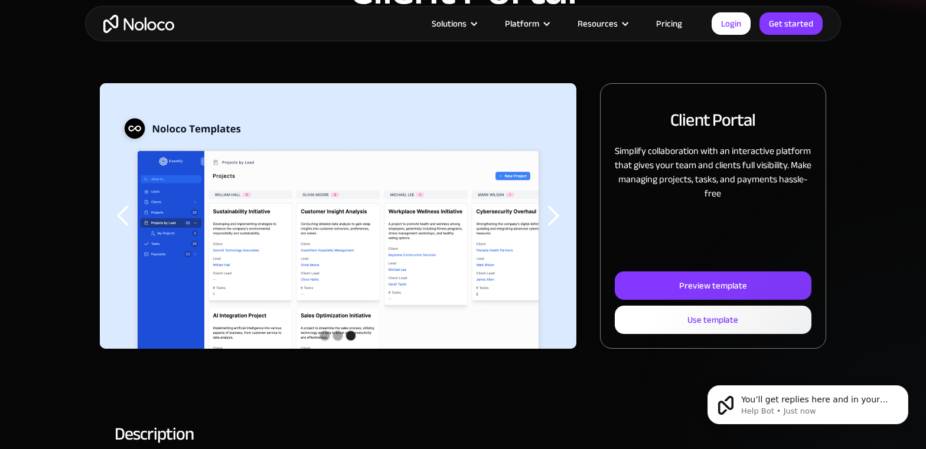
scroll to position [0, 0]
